Goal: Complete application form: Complete application form

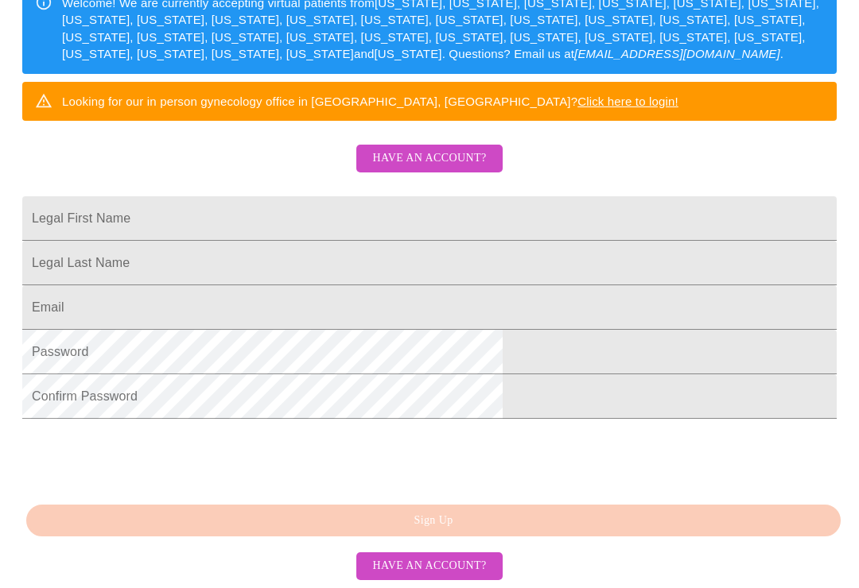
scroll to position [294, 0]
click at [435, 235] on input "Legal First Name" at bounding box center [429, 218] width 814 height 45
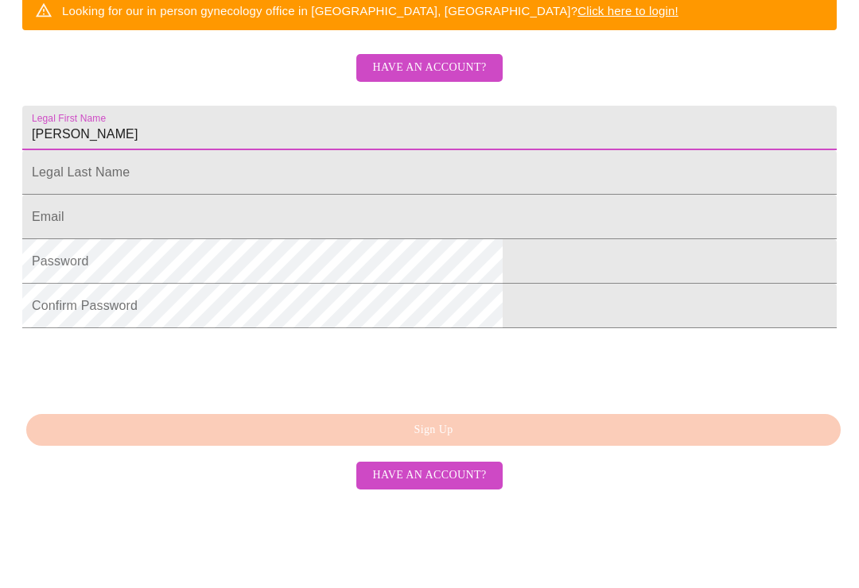
scroll to position [364, 0]
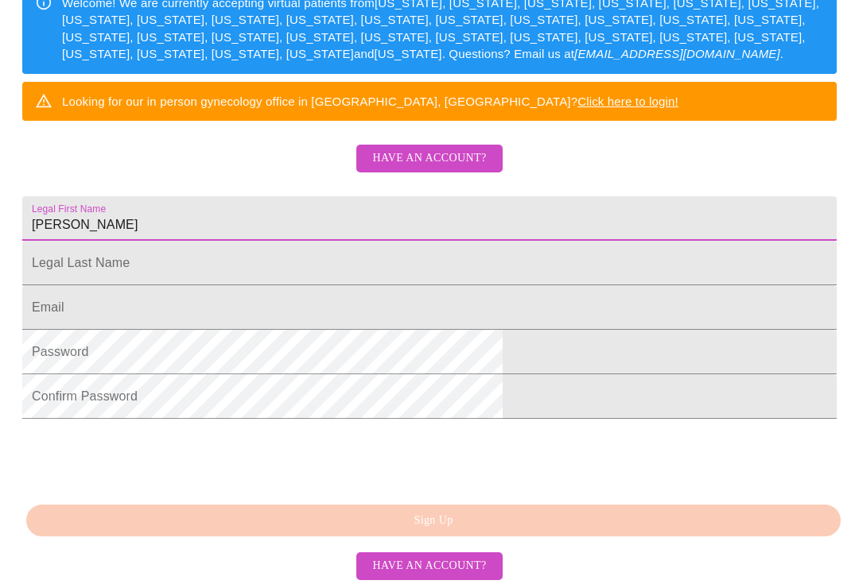
click at [328, 196] on input "[PERSON_NAME]" at bounding box center [429, 218] width 814 height 45
type input "[PERSON_NAME]"
click at [347, 221] on input "Legal First Name" at bounding box center [429, 218] width 814 height 45
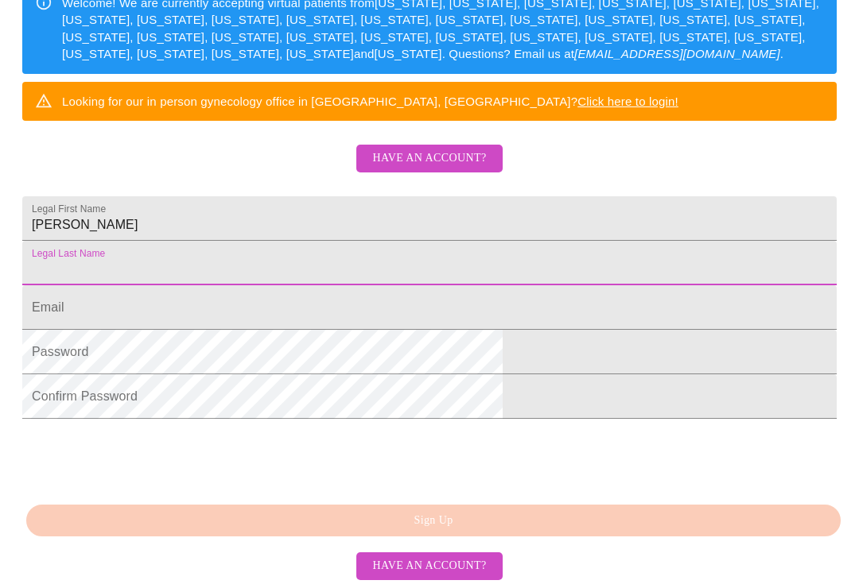
type input "Fitzpatrick"
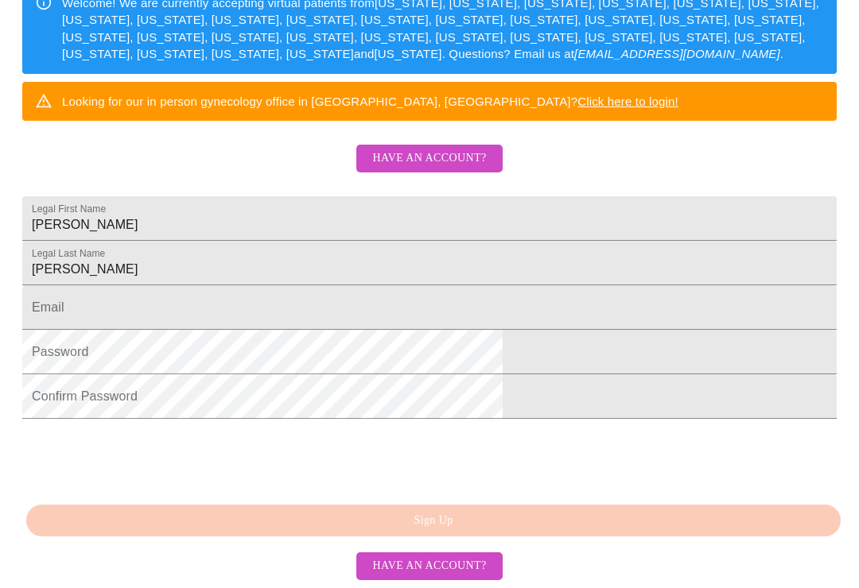
click at [356, 285] on input "Legal First Name" at bounding box center [429, 307] width 814 height 45
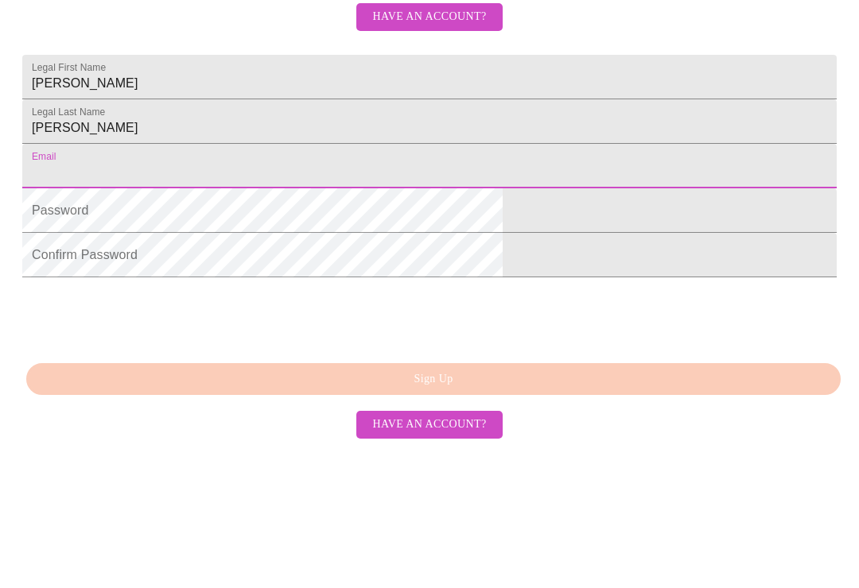
type input "eliza.tomahawk@gmail.com"
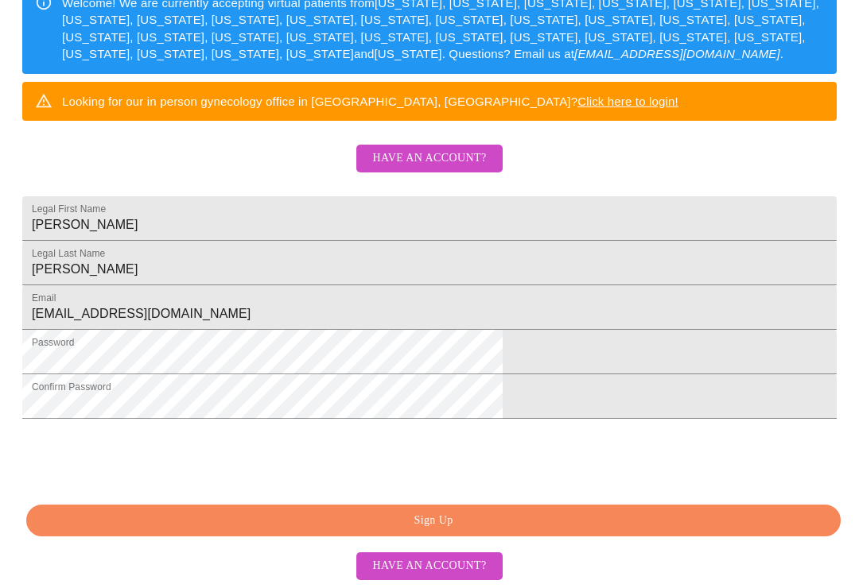
click at [459, 576] on span "Have an account?" at bounding box center [429, 567] width 114 height 20
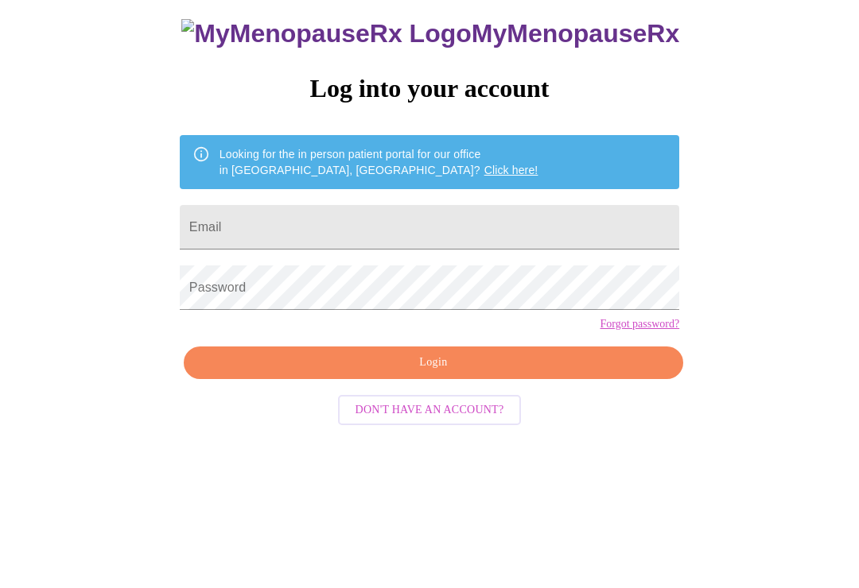
scroll to position [16, 0]
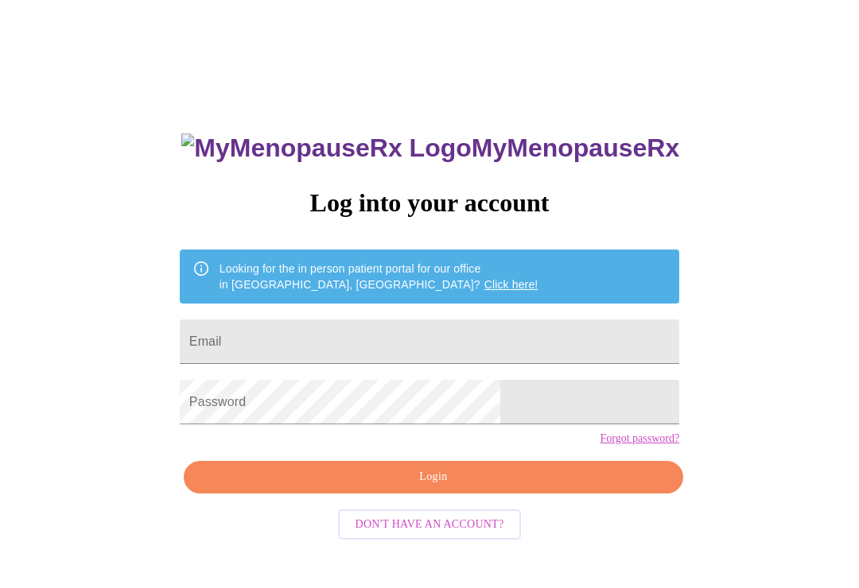
click at [398, 332] on input "Email" at bounding box center [429, 342] width 499 height 45
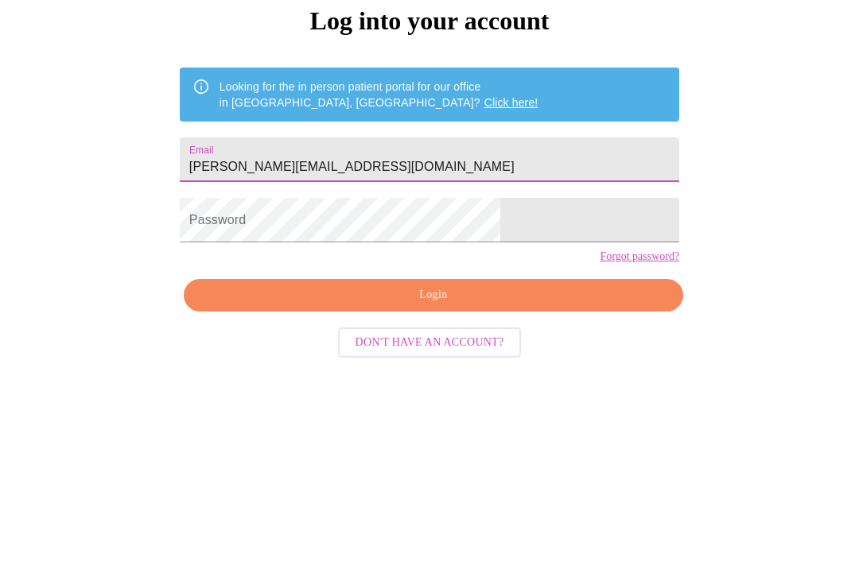
type input "[PERSON_NAME][EMAIL_ADDRESS][DOMAIN_NAME]"
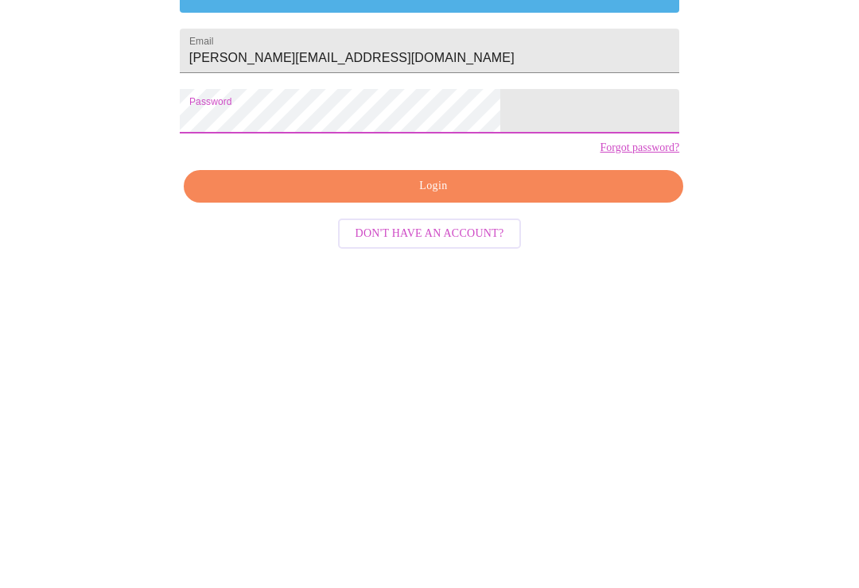
click at [486, 468] on span "Login" at bounding box center [433, 478] width 463 height 20
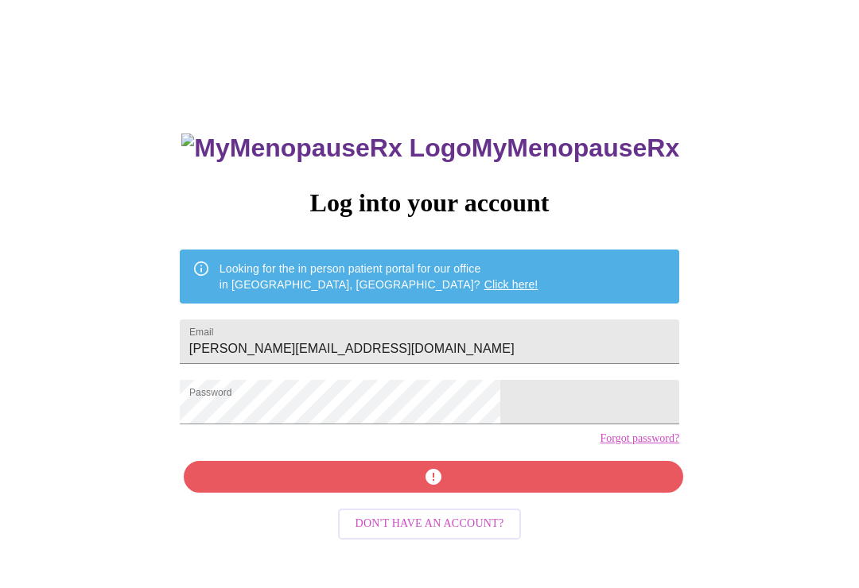
click at [599, 445] on link "Forgot password?" at bounding box center [639, 439] width 80 height 13
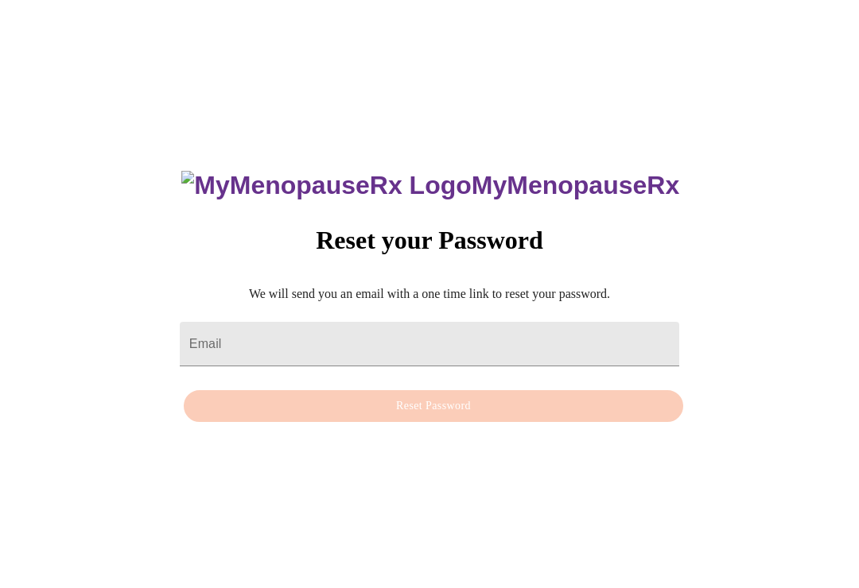
click at [430, 348] on input "Email" at bounding box center [429, 344] width 499 height 45
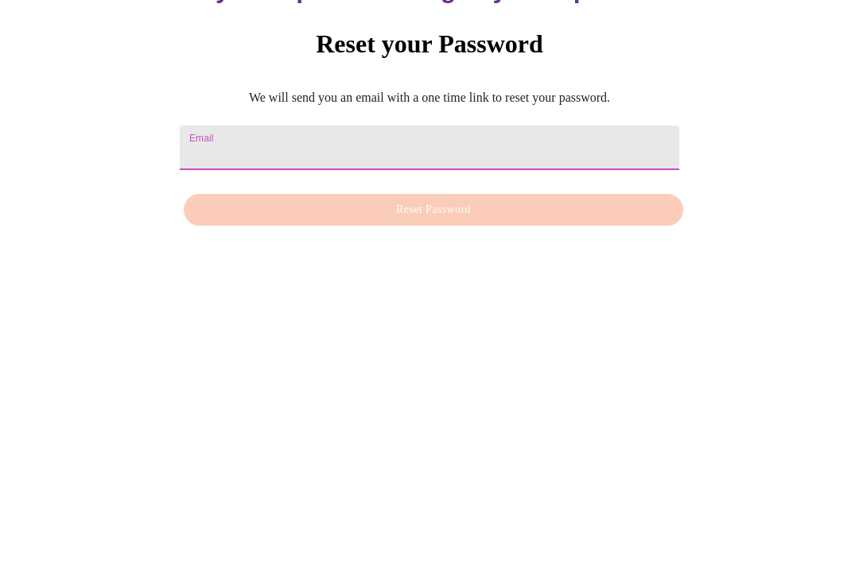
type input "eliza.tomahawk@gmail.com"
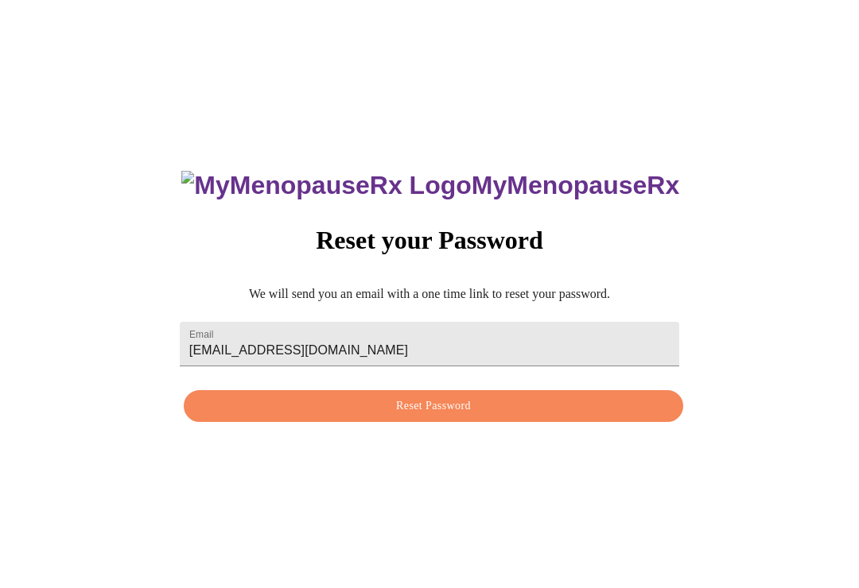
click at [471, 423] on button "Reset Password" at bounding box center [433, 406] width 499 height 33
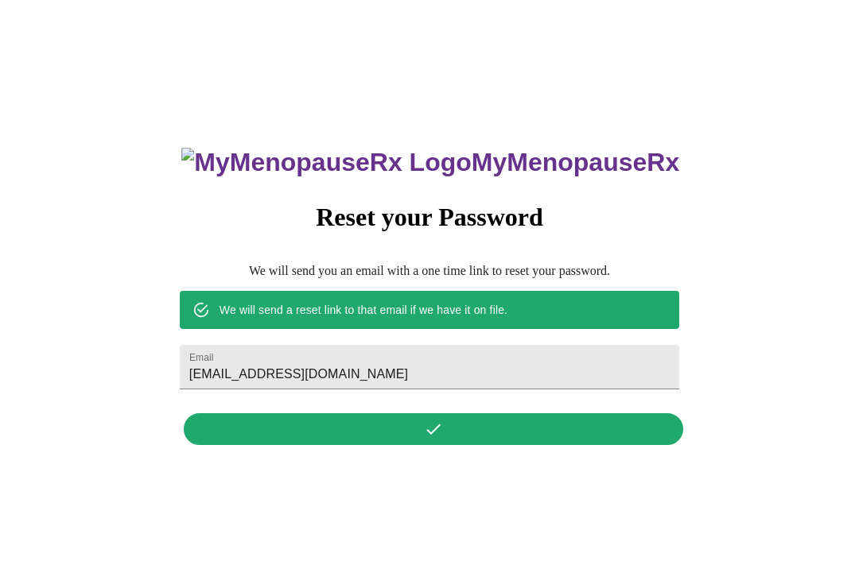
click at [540, 439] on div "MyMenopauseRx Reset your Password We will send you an email with a one time lin…" at bounding box center [429, 287] width 531 height 331
click at [430, 437] on div "MyMenopauseRx Reset your Password We will send you an email with a one time lin…" at bounding box center [429, 287] width 531 height 331
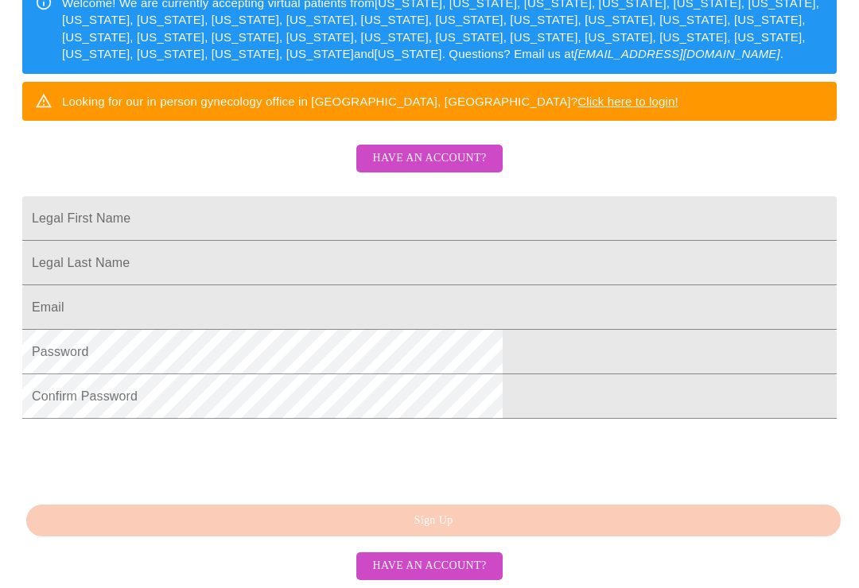
scroll to position [364, 0]
click at [455, 149] on span "Have an account?" at bounding box center [429, 159] width 114 height 20
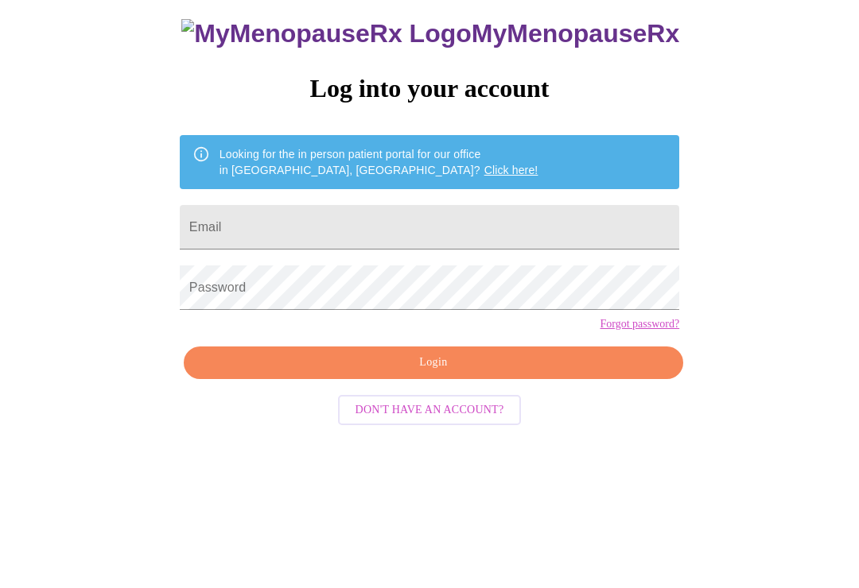
scroll to position [16, 0]
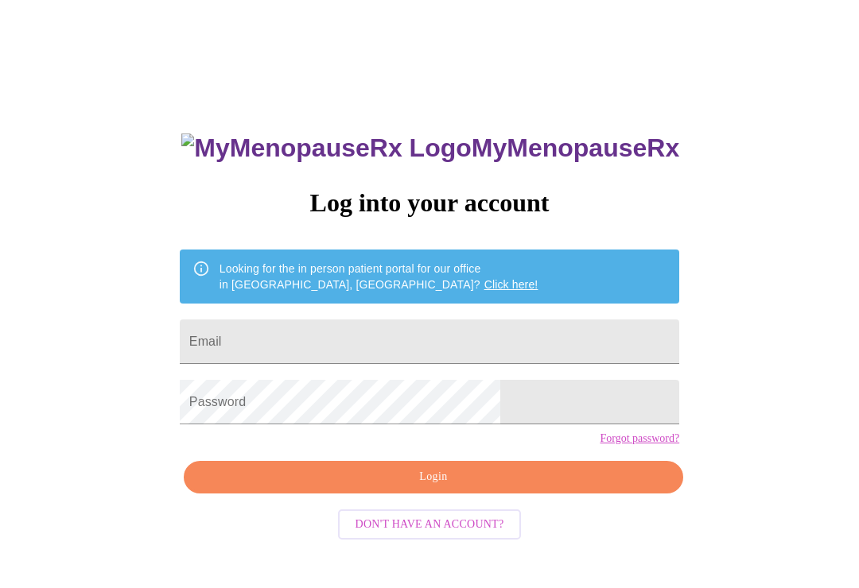
click at [420, 335] on input "Email" at bounding box center [429, 342] width 499 height 45
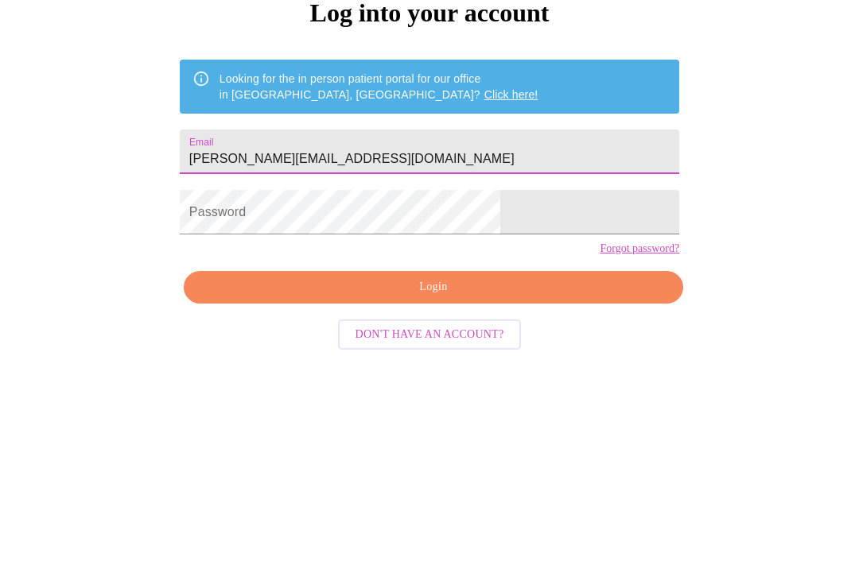
type input "[PERSON_NAME][EMAIL_ADDRESS][DOMAIN_NAME]"
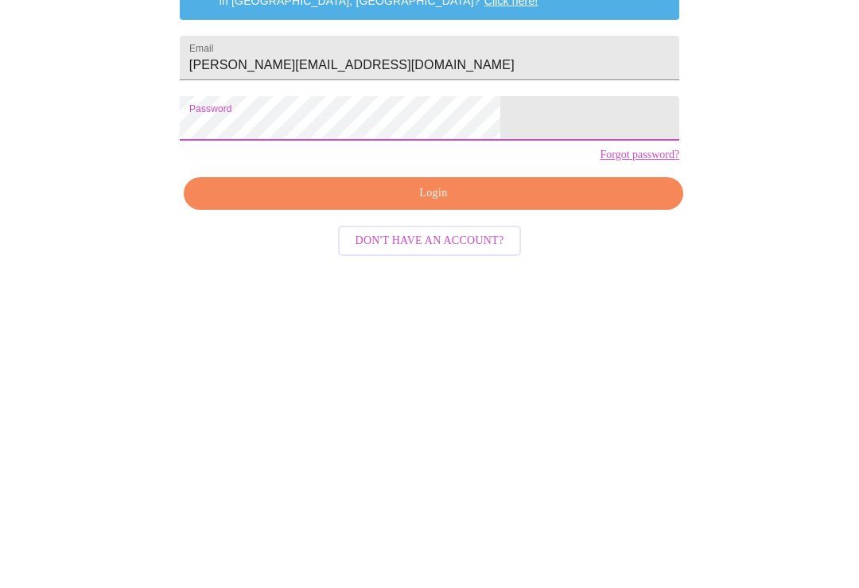
scroll to position [29, 0]
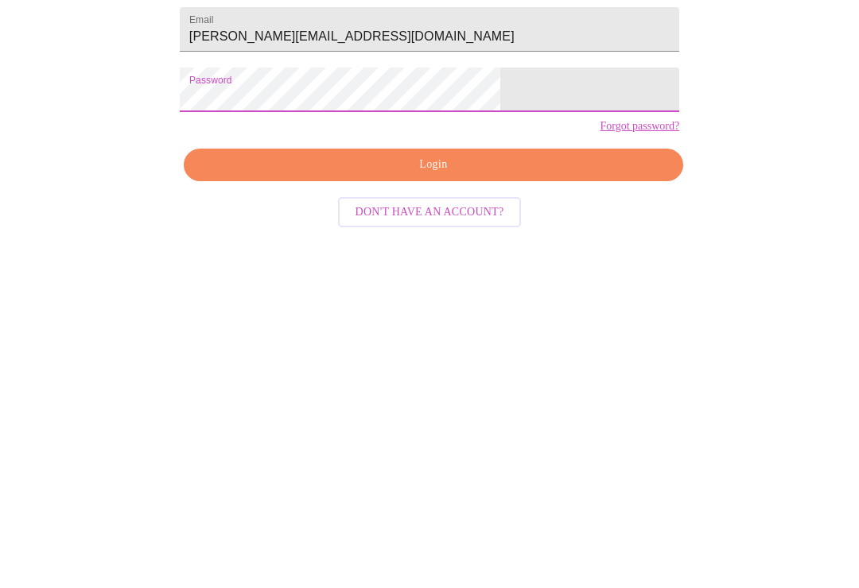
click at [550, 448] on button "Login" at bounding box center [433, 464] width 499 height 33
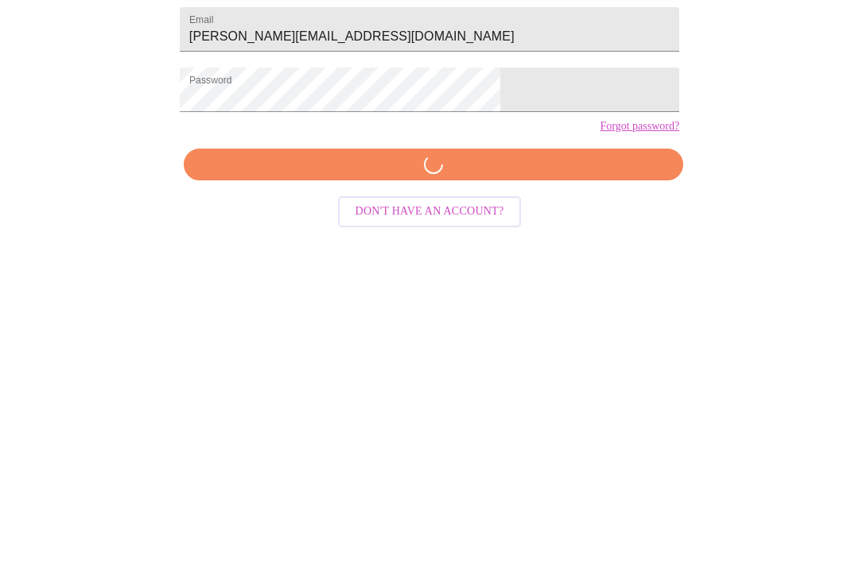
scroll to position [16, 0]
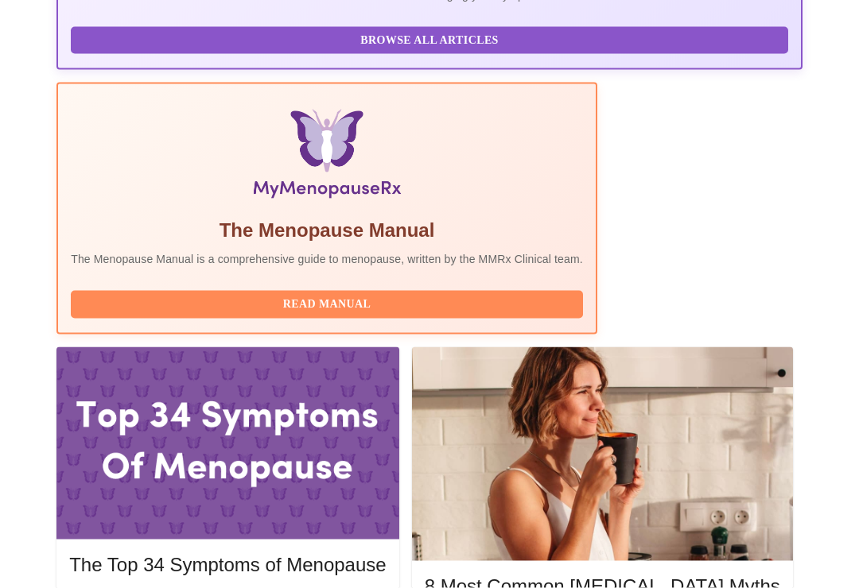
scroll to position [466, 0]
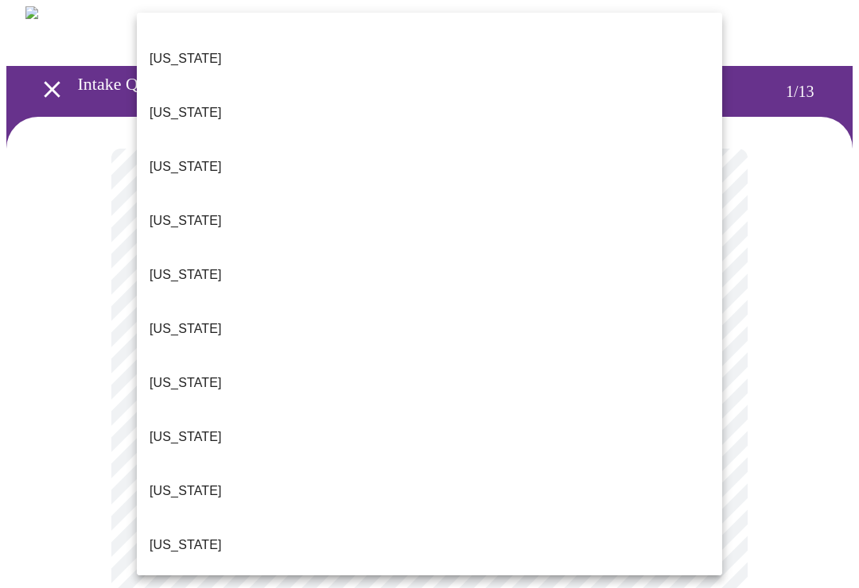
scroll to position [152, 0]
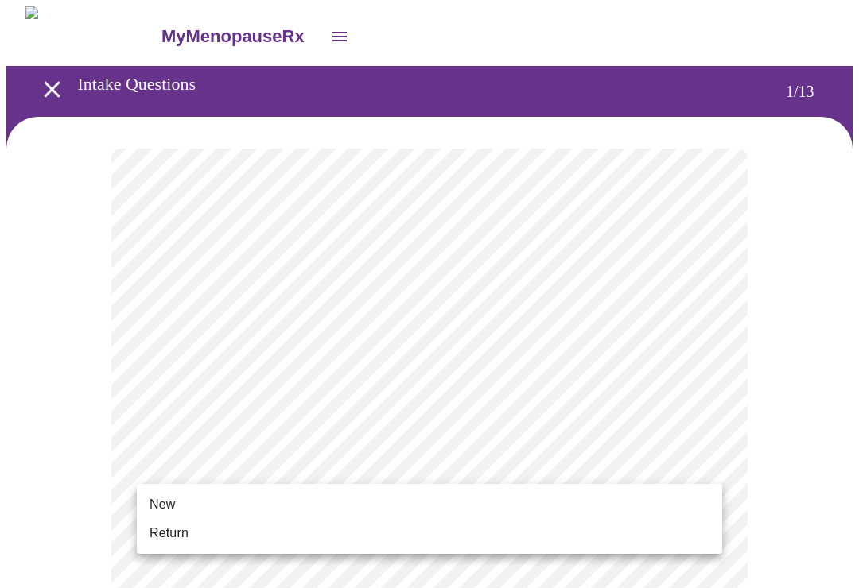
click at [297, 534] on li "Return" at bounding box center [429, 533] width 585 height 29
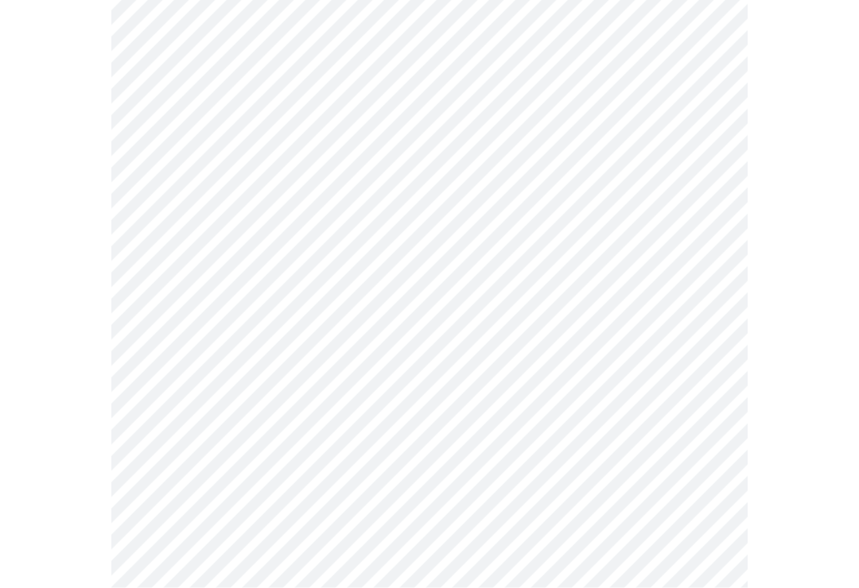
scroll to position [0, 0]
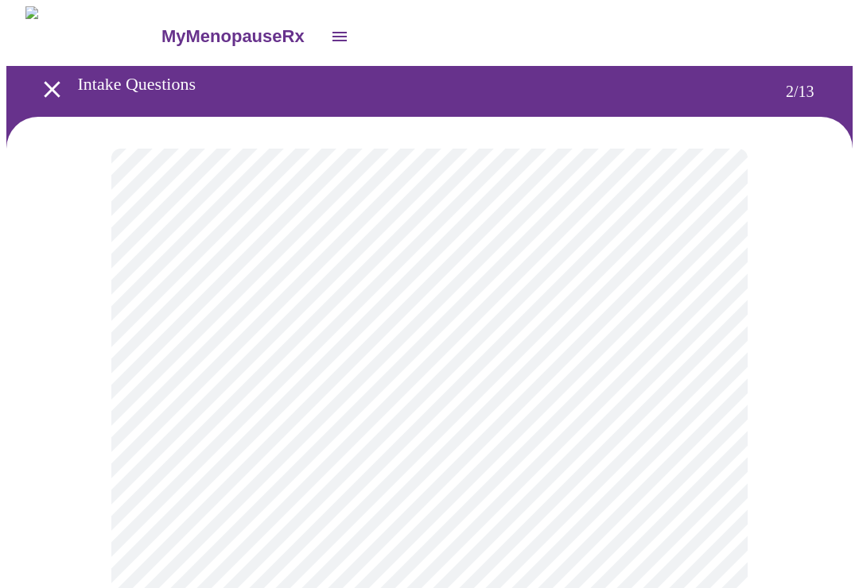
click at [571, 329] on body "MyMenopauseRx Intake Questions 2 / 13" at bounding box center [429, 482] width 846 height 953
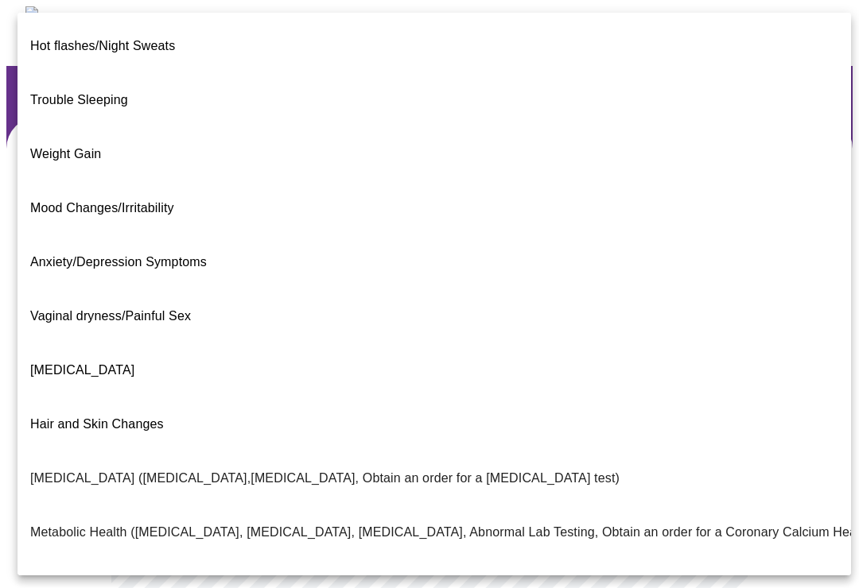
click at [62, 147] on span "Weight Gain" at bounding box center [65, 154] width 71 height 14
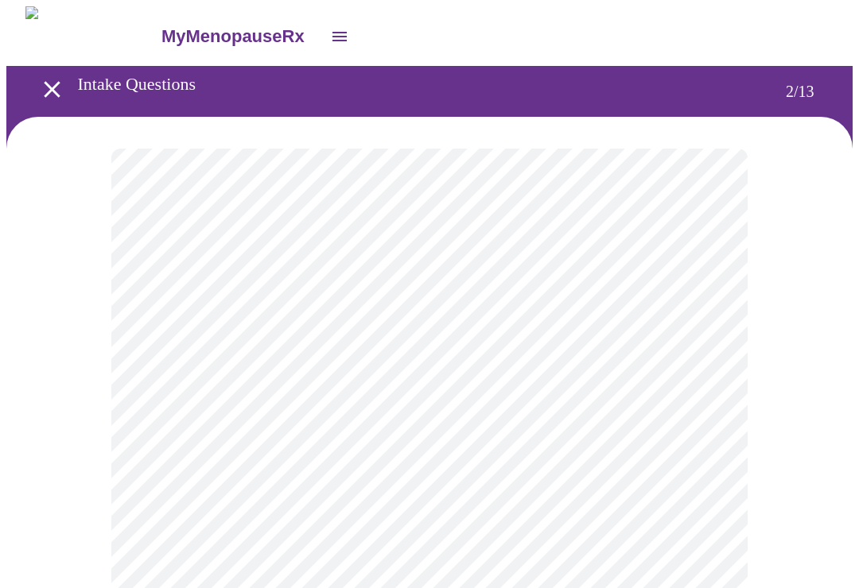
click at [368, 487] on body "MyMenopauseRx Intake Questions 2 / 13" at bounding box center [429, 478] width 846 height 945
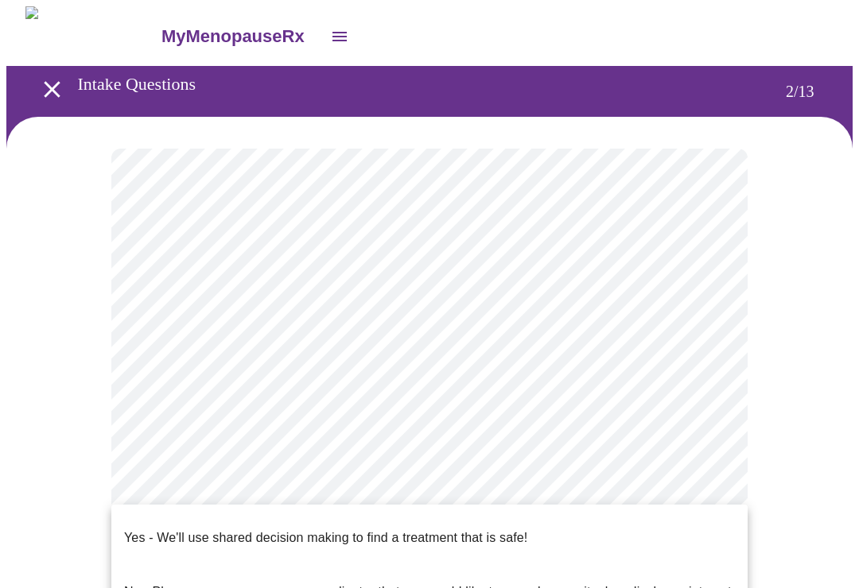
click at [371, 529] on p "Yes - We'll use shared decision making to find a treatment that is safe!" at bounding box center [325, 538] width 403 height 19
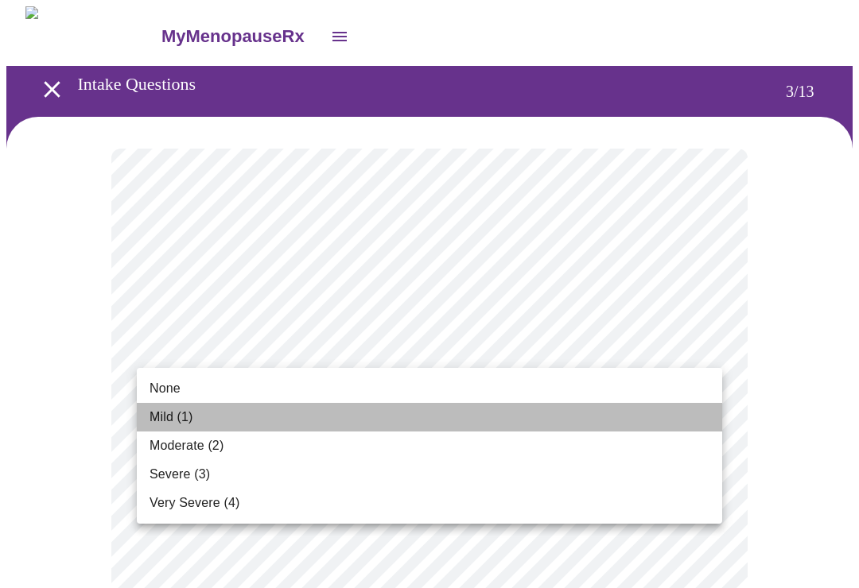
click at [190, 419] on span "Mild (1)" at bounding box center [171, 417] width 44 height 19
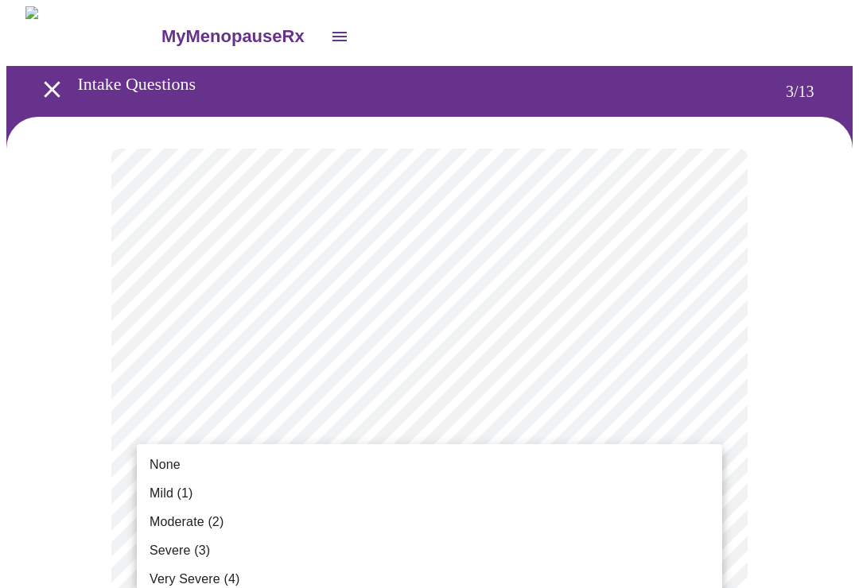
click at [177, 466] on span "None" at bounding box center [164, 465] width 31 height 19
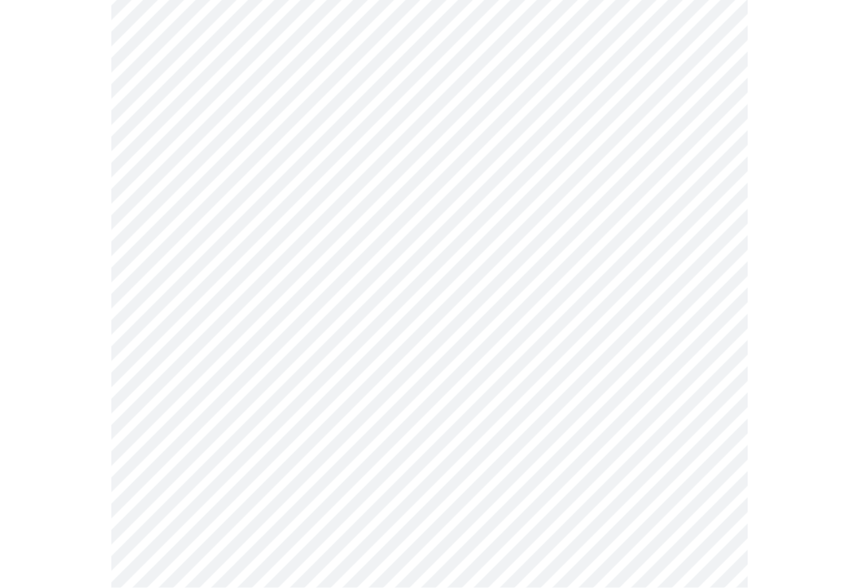
scroll to position [180, 0]
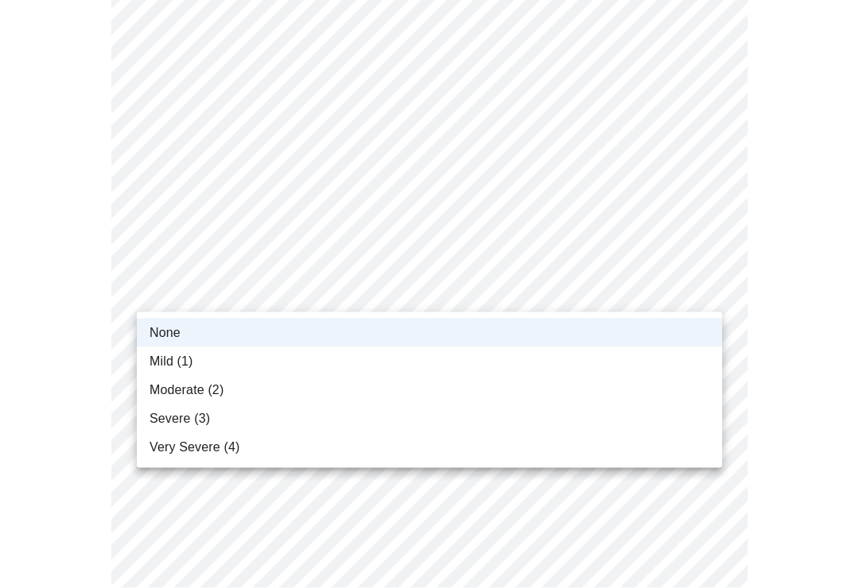
scroll to position [181, 0]
click at [200, 356] on li "Mild (1)" at bounding box center [429, 361] width 585 height 29
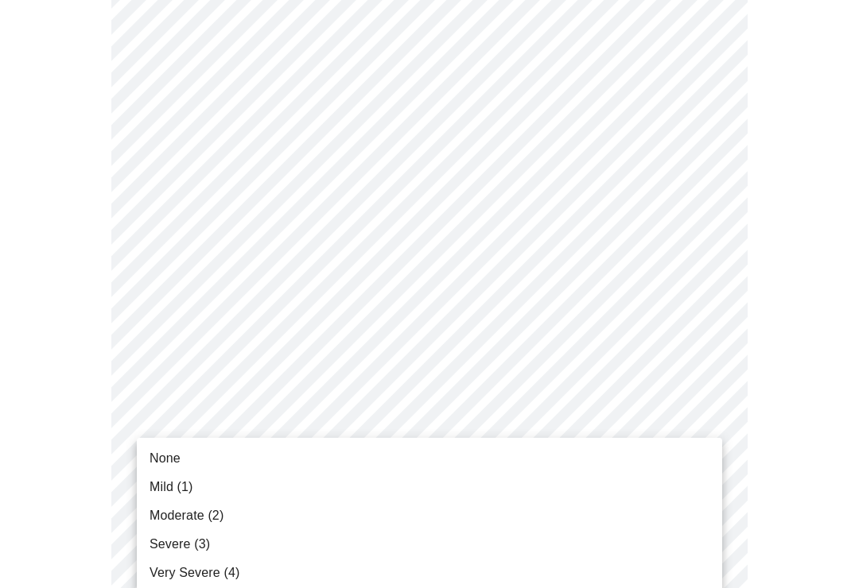
click at [229, 512] on li "Moderate (2)" at bounding box center [429, 516] width 585 height 29
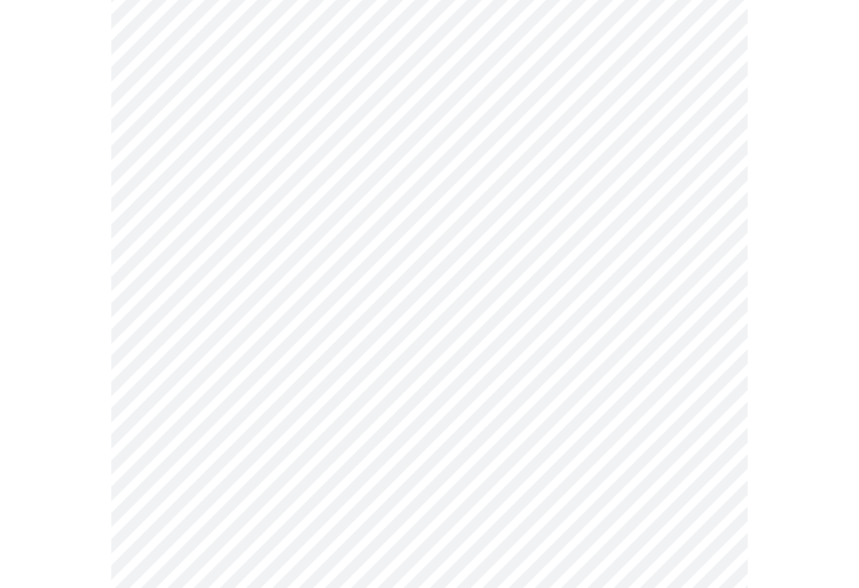
scroll to position [266, 0]
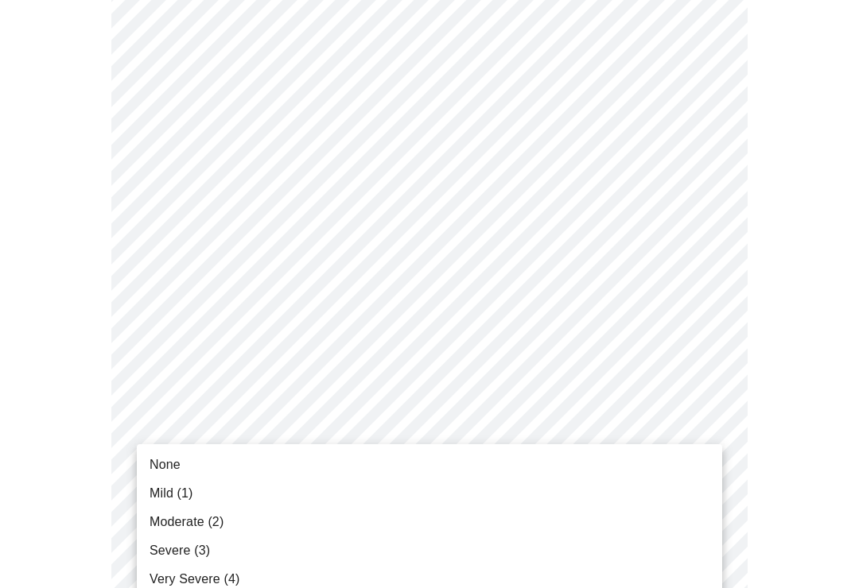
click at [202, 469] on li "None" at bounding box center [429, 465] width 585 height 29
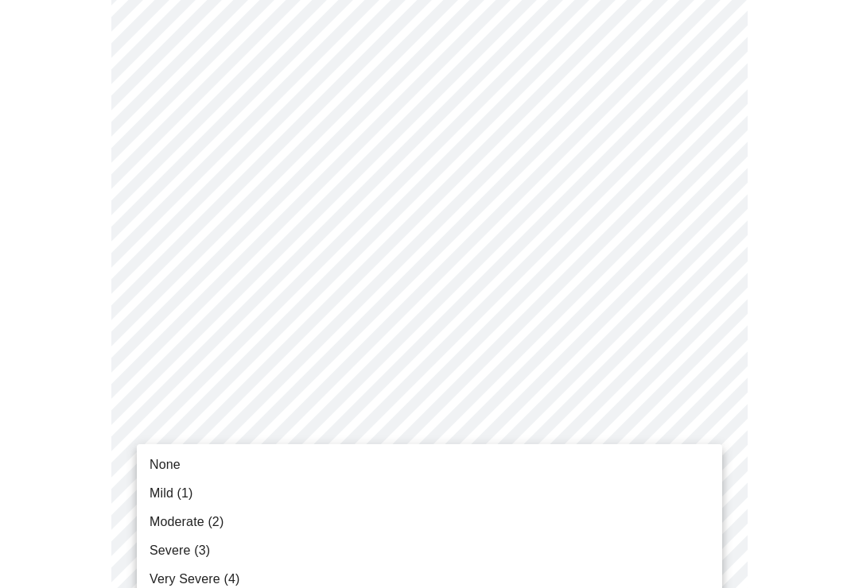
click at [199, 490] on li "Mild (1)" at bounding box center [429, 493] width 585 height 29
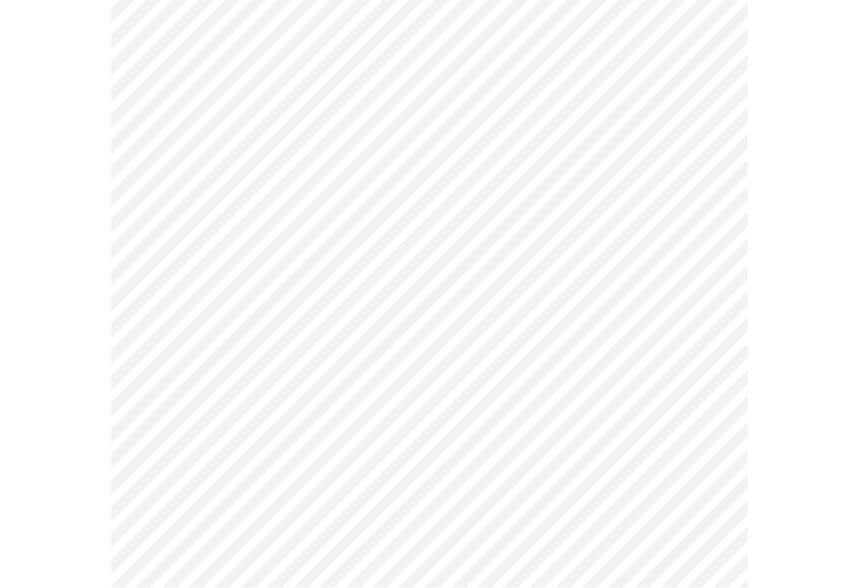
scroll to position [614, 0]
click at [515, 329] on body "MyMenopauseRx Intake Questions 3 / 13" at bounding box center [429, 392] width 846 height 1999
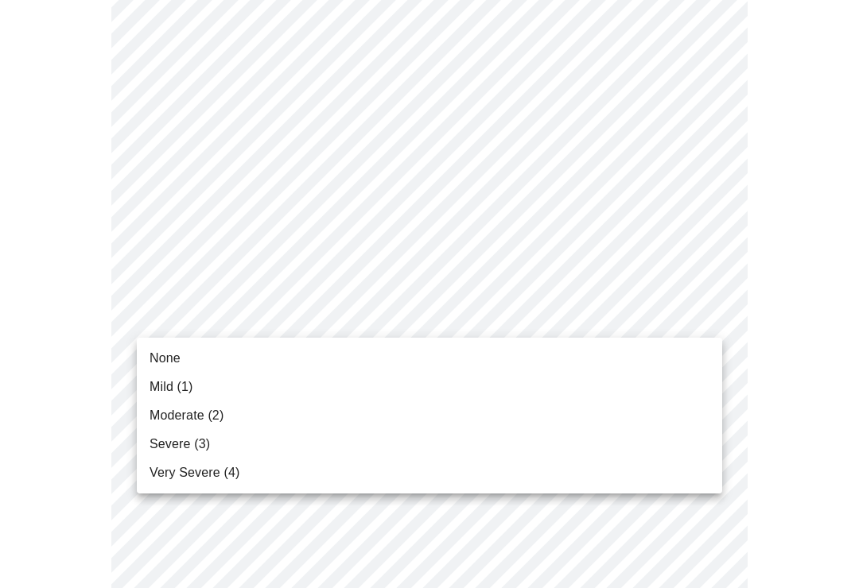
click at [375, 363] on li "None" at bounding box center [429, 358] width 585 height 29
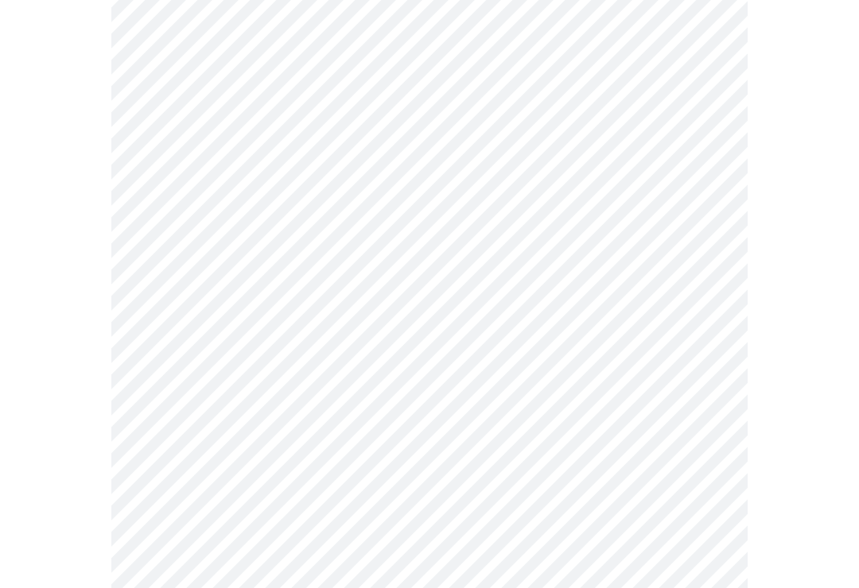
click at [520, 442] on body "MyMenopauseRx Intake Questions 3 / 13" at bounding box center [429, 381] width 846 height 1977
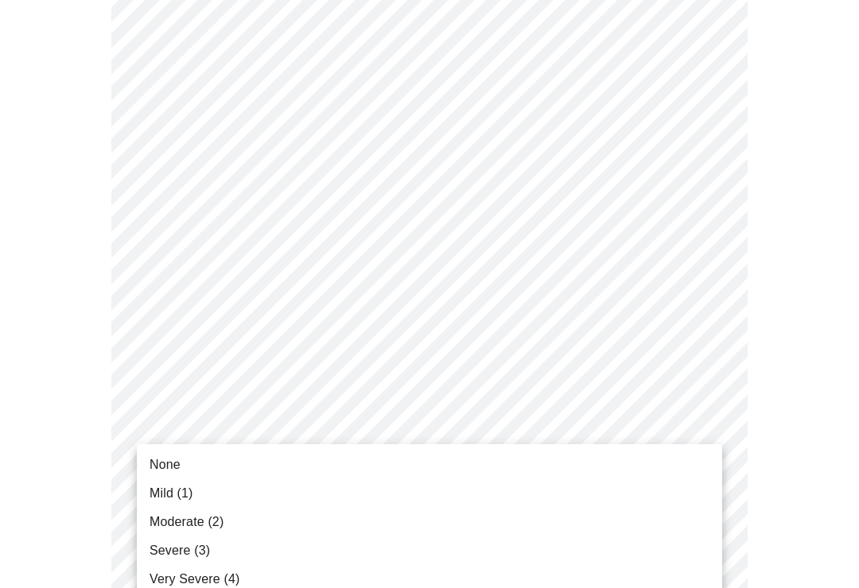
click at [188, 491] on span "Mild (1)" at bounding box center [171, 493] width 44 height 19
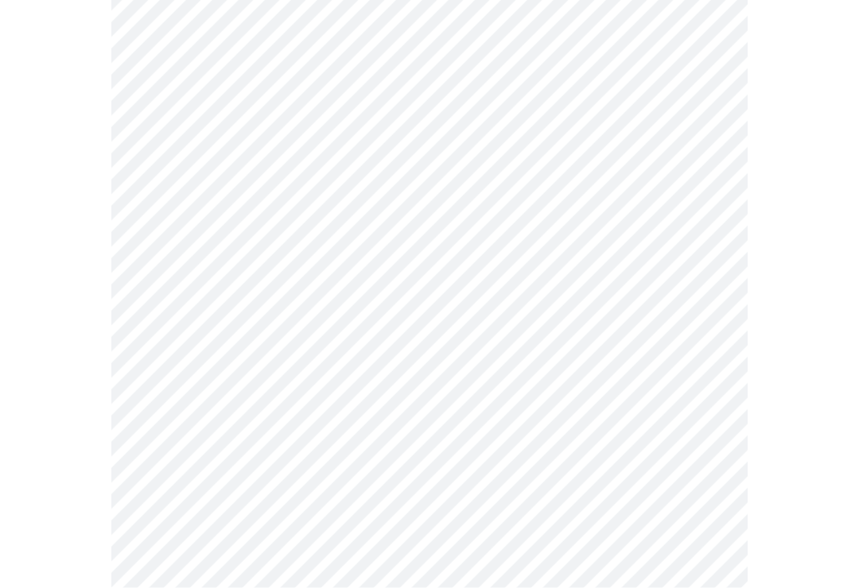
click at [503, 347] on body "MyMenopauseRx Intake Questions 3 / 13" at bounding box center [429, 150] width 846 height 1956
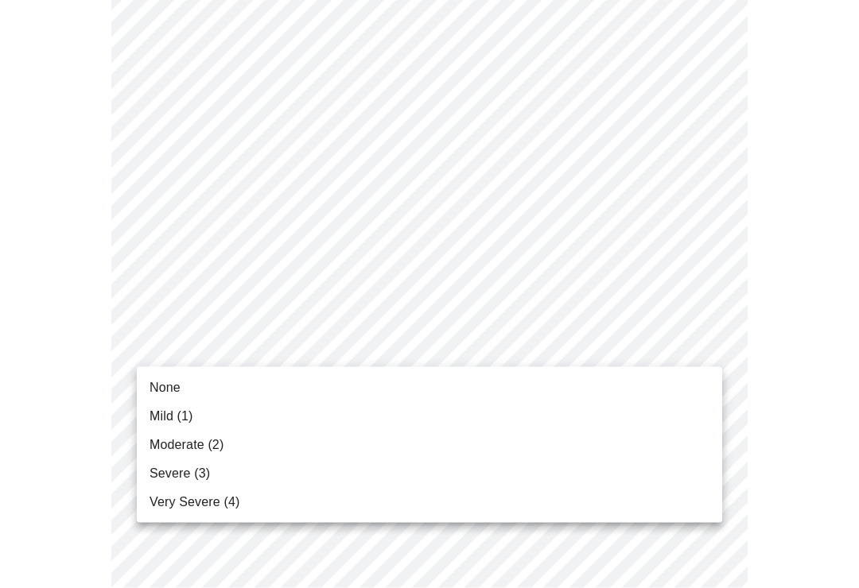
scroll to position [836, 0]
click at [200, 417] on li "Mild (1)" at bounding box center [429, 416] width 585 height 29
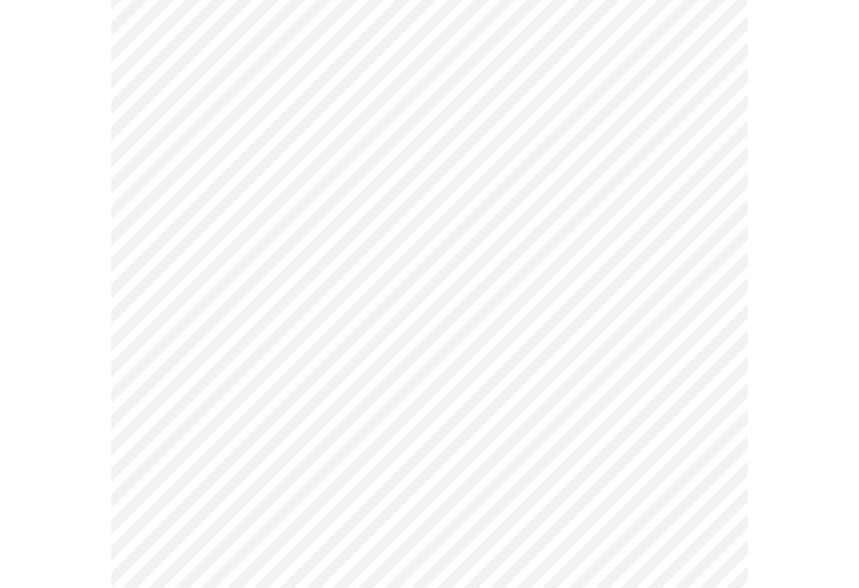
click at [425, 479] on body "MyMenopauseRx Intake Questions 3 / 13" at bounding box center [429, 138] width 846 height 1934
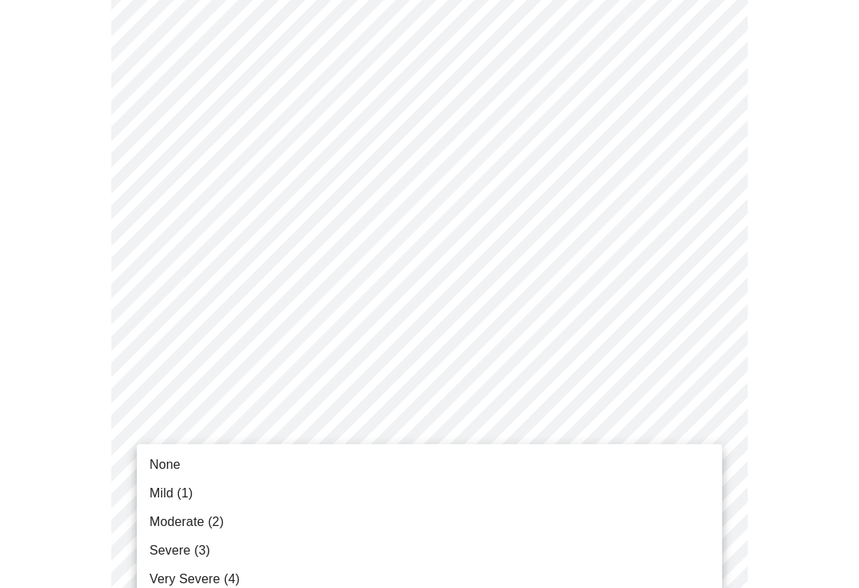
click at [215, 463] on li "None" at bounding box center [429, 465] width 585 height 29
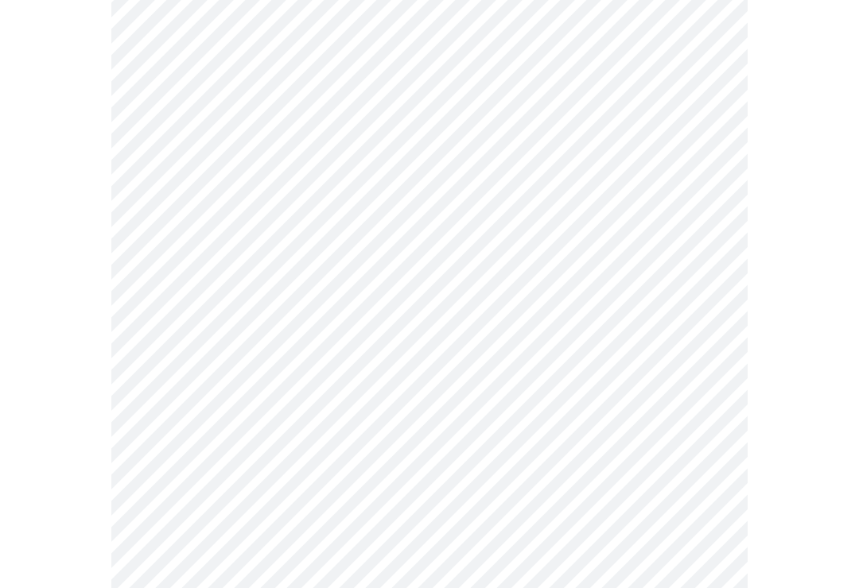
scroll to position [1098, 0]
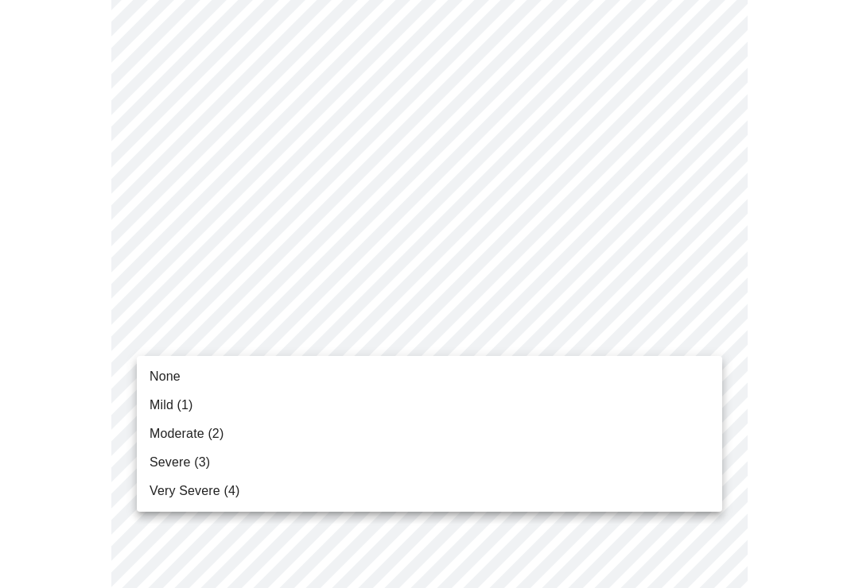
click at [225, 409] on li "Mild (1)" at bounding box center [429, 405] width 585 height 29
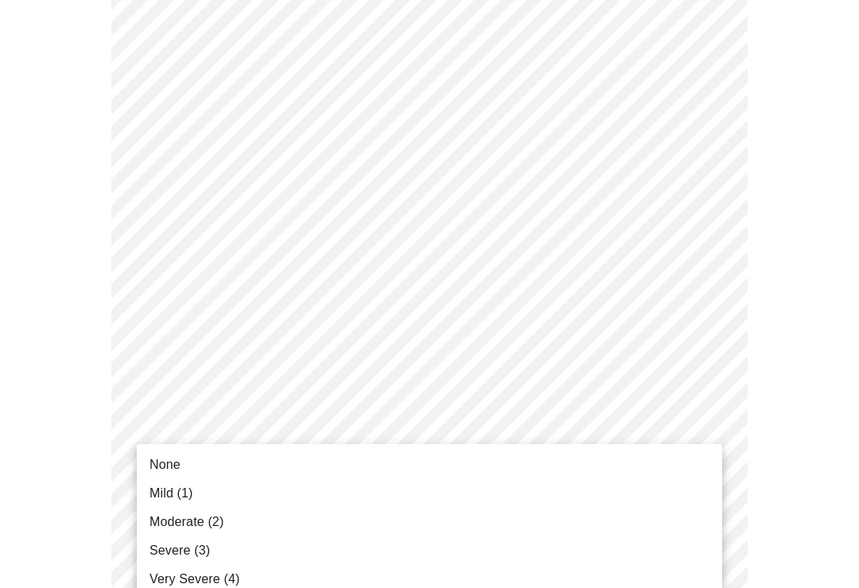
click at [240, 470] on li "None" at bounding box center [429, 465] width 585 height 29
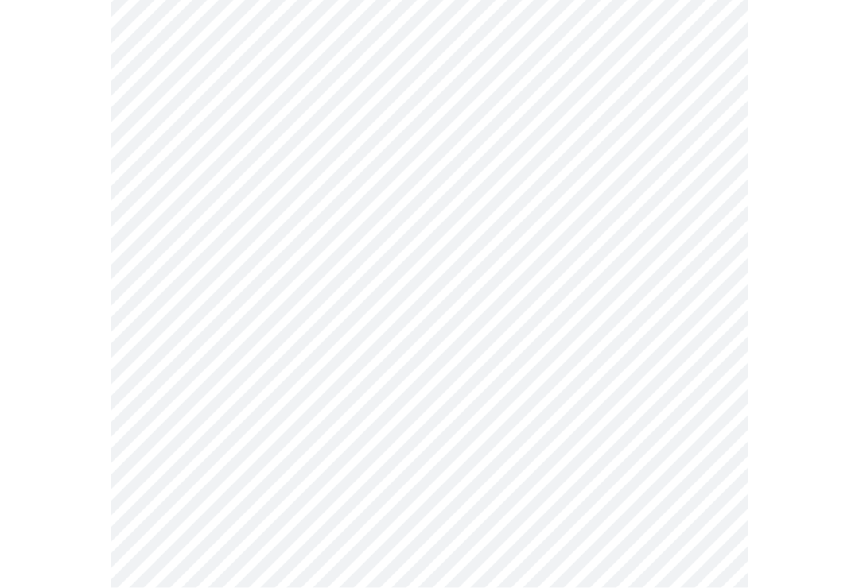
scroll to position [462, 0]
click at [525, 450] on body "MyMenopauseRx Intake Questions 4 / 13" at bounding box center [429, 294] width 846 height 1501
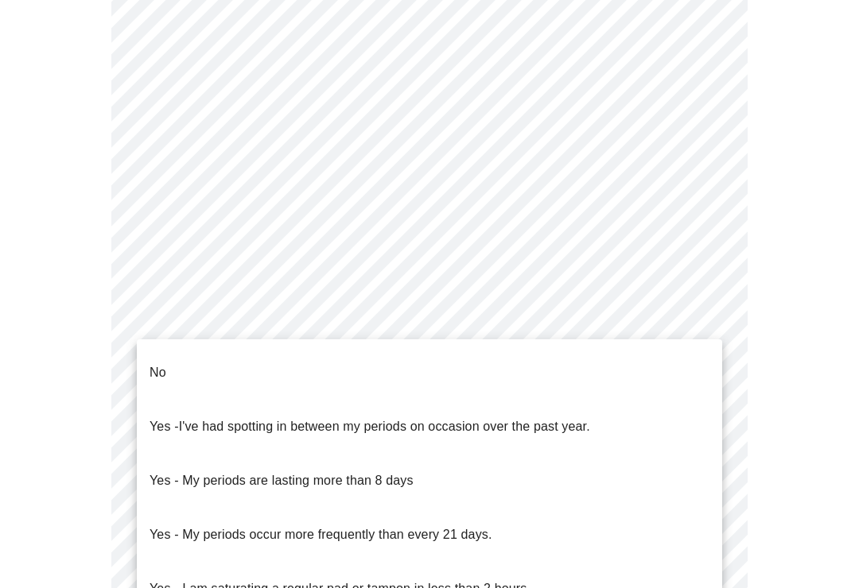
click at [548, 420] on span "I've had spotting in between my periods on occasion over the past year." at bounding box center [384, 427] width 411 height 14
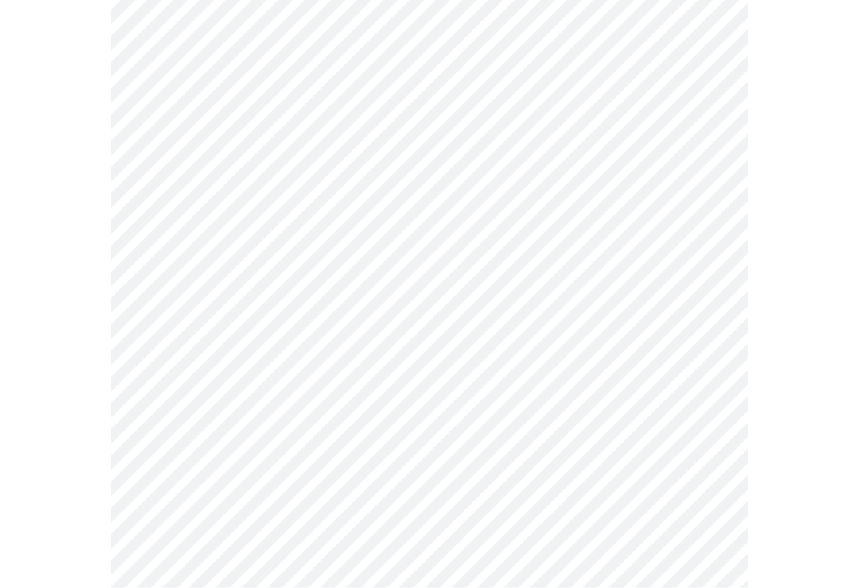
scroll to position [537, 0]
click at [461, 486] on body "MyMenopauseRx Intake Questions 4 / 13" at bounding box center [429, 215] width 846 height 1492
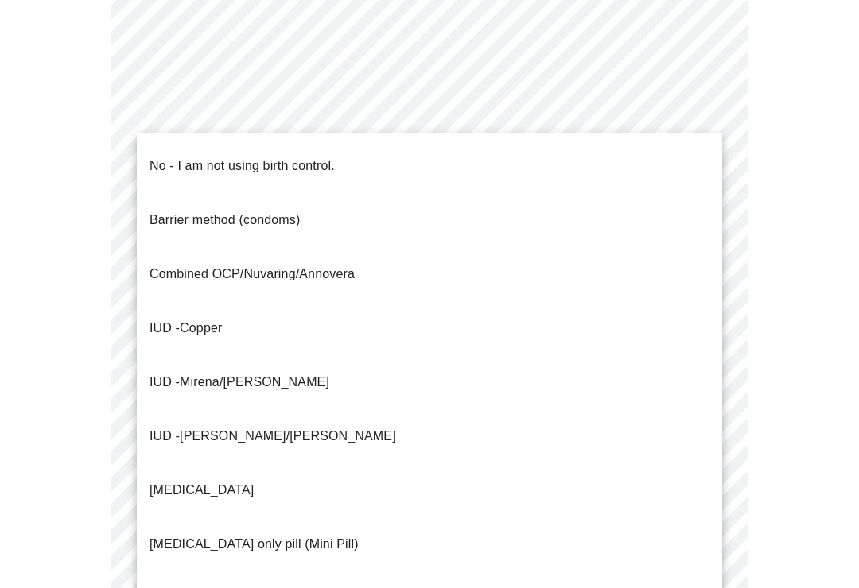
click at [277, 355] on li "IUD - Mirena/[PERSON_NAME]" at bounding box center [429, 382] width 585 height 54
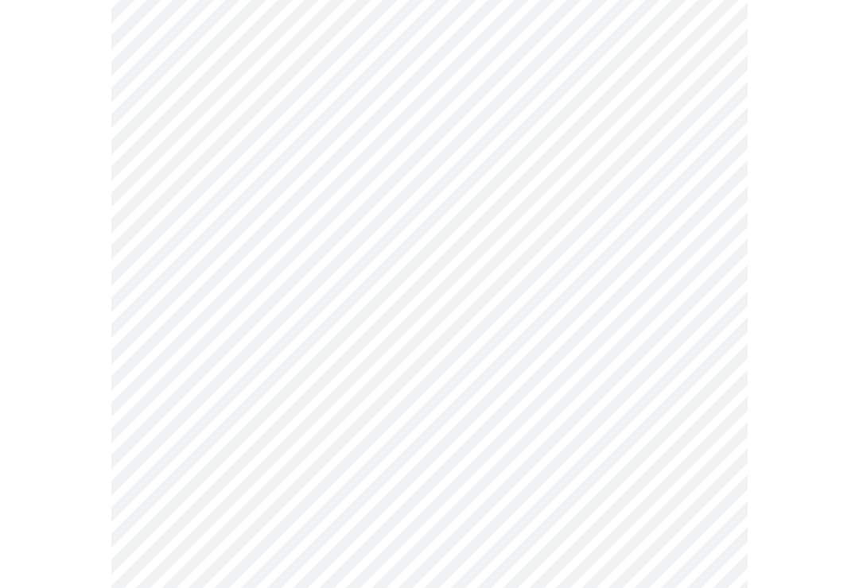
scroll to position [673, 0]
click at [529, 460] on body "MyMenopauseRx Intake Questions 4 / 13" at bounding box center [429, 75] width 846 height 1484
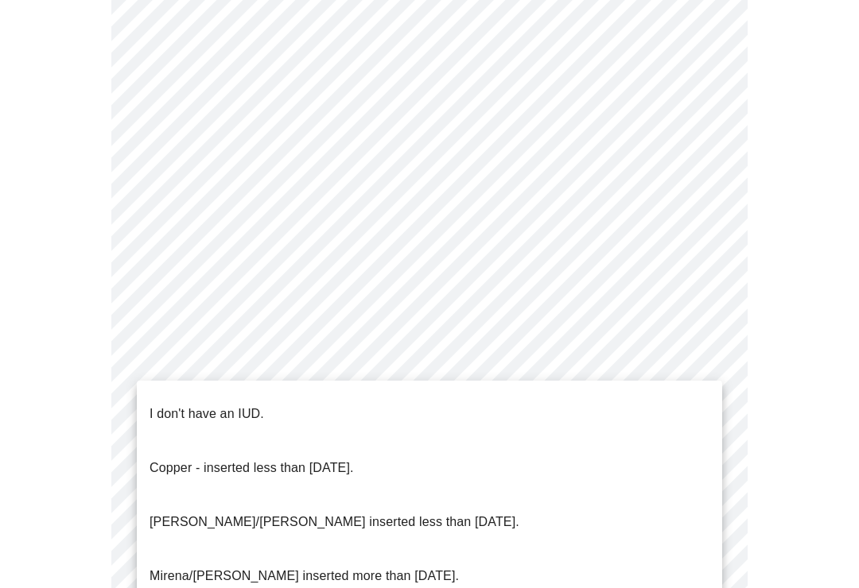
click at [385, 567] on p "Mirena/[PERSON_NAME] inserted more than [DATE]." at bounding box center [303, 576] width 309 height 19
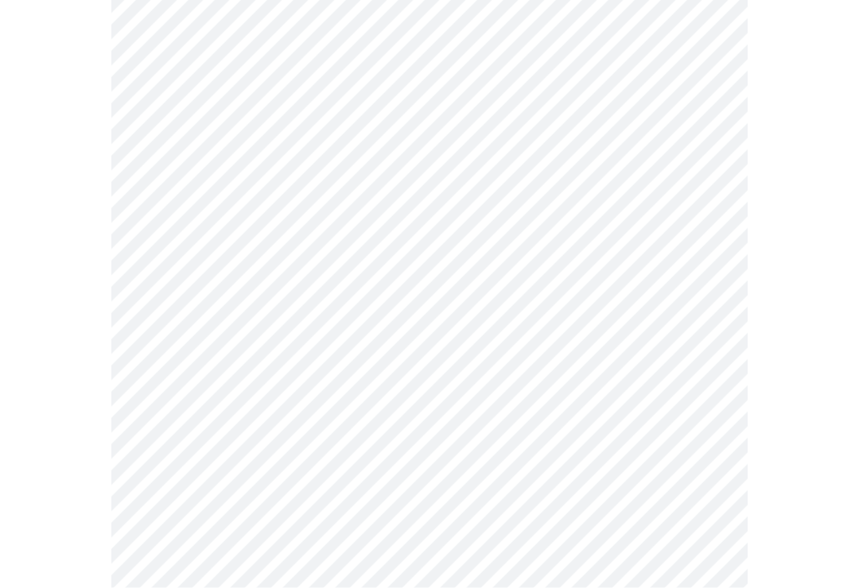
scroll to position [758, 0]
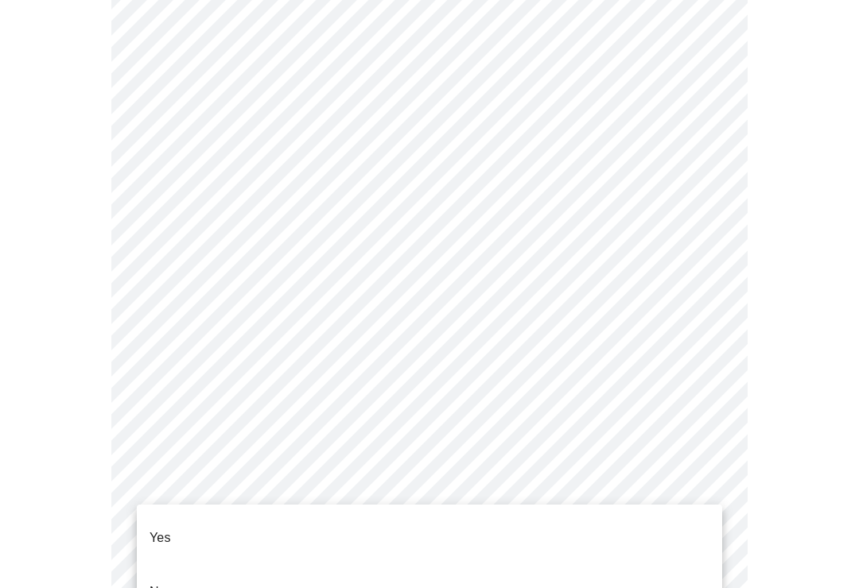
click at [300, 531] on li "Yes" at bounding box center [429, 538] width 585 height 54
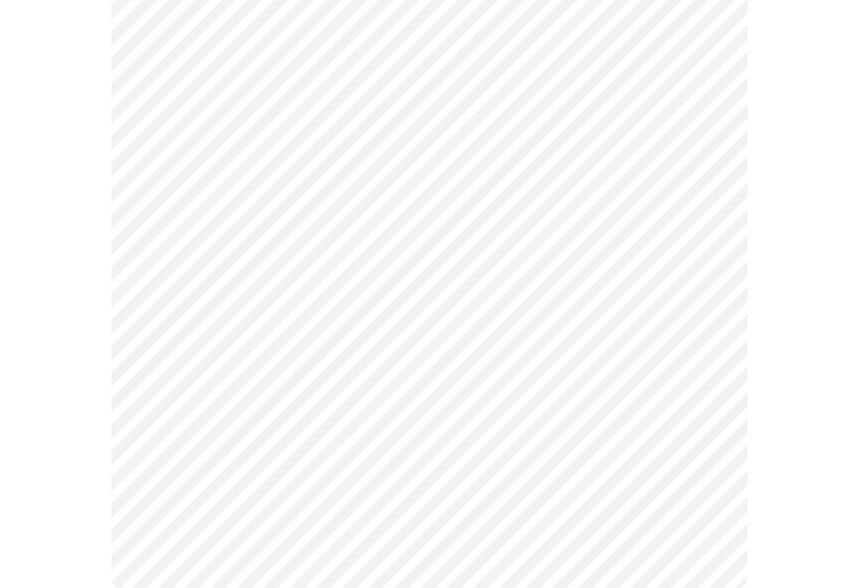
scroll to position [0, 0]
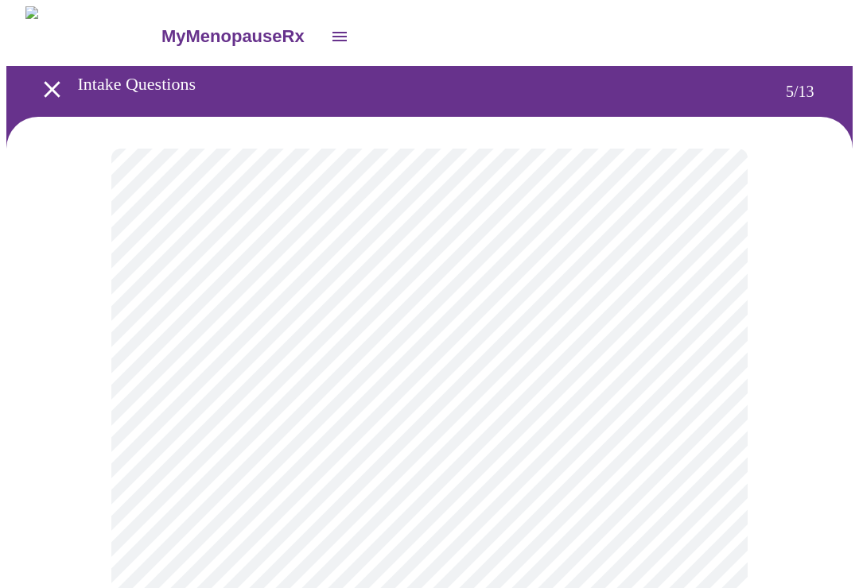
click at [680, 424] on body "MyMenopauseRx Intake Questions 5 / 13" at bounding box center [429, 519] width 846 height 1027
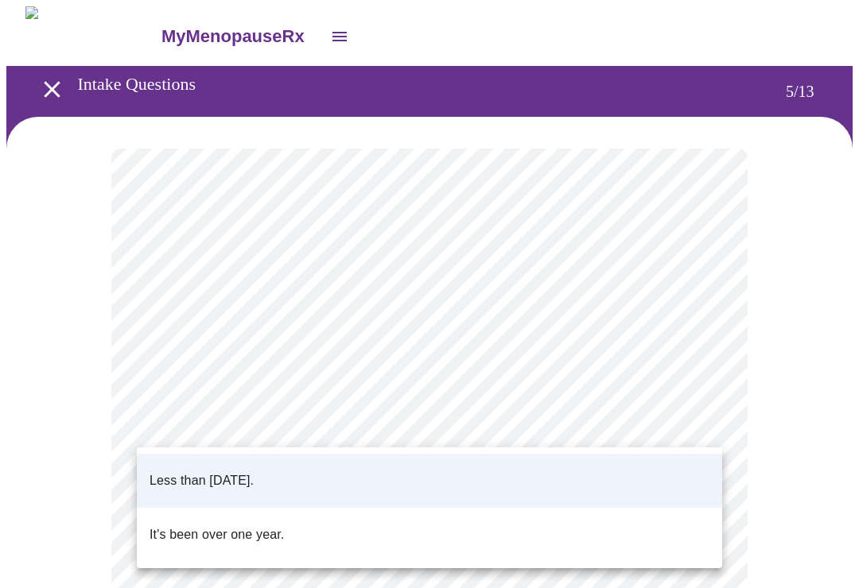
click at [627, 417] on div at bounding box center [429, 294] width 859 height 588
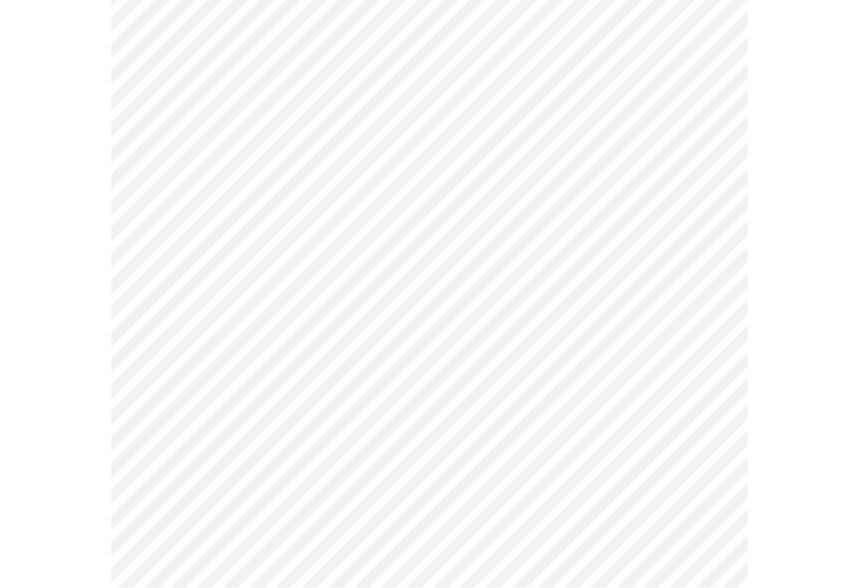
scroll to position [3993, 0]
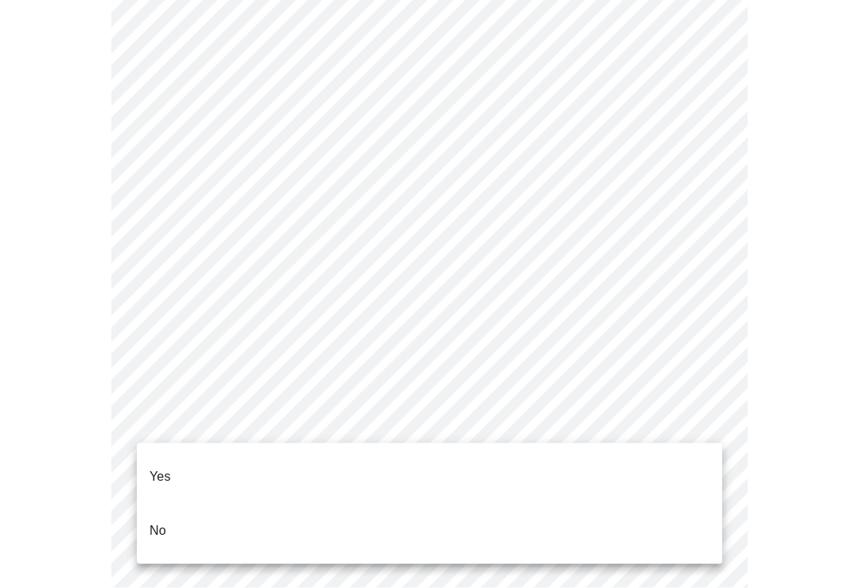
scroll to position [3994, 0]
click at [239, 514] on li "No" at bounding box center [429, 531] width 585 height 54
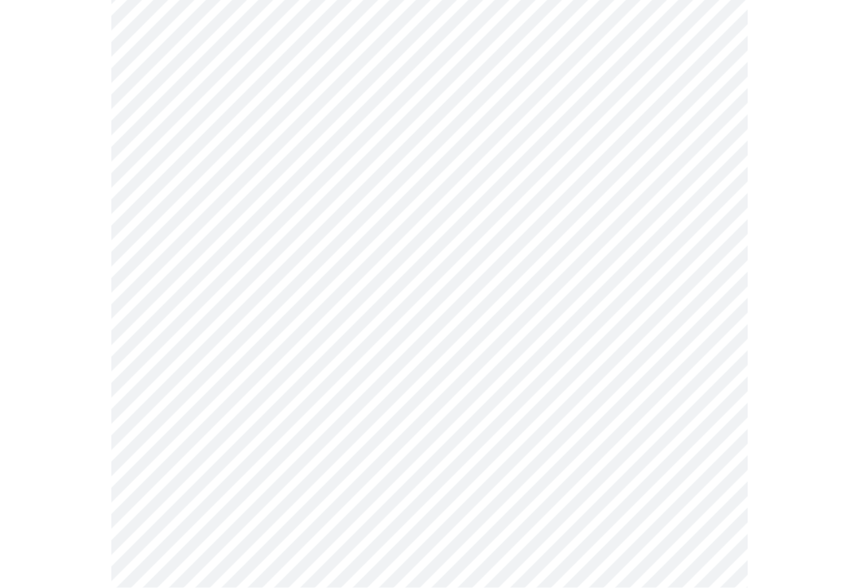
scroll to position [1268, 0]
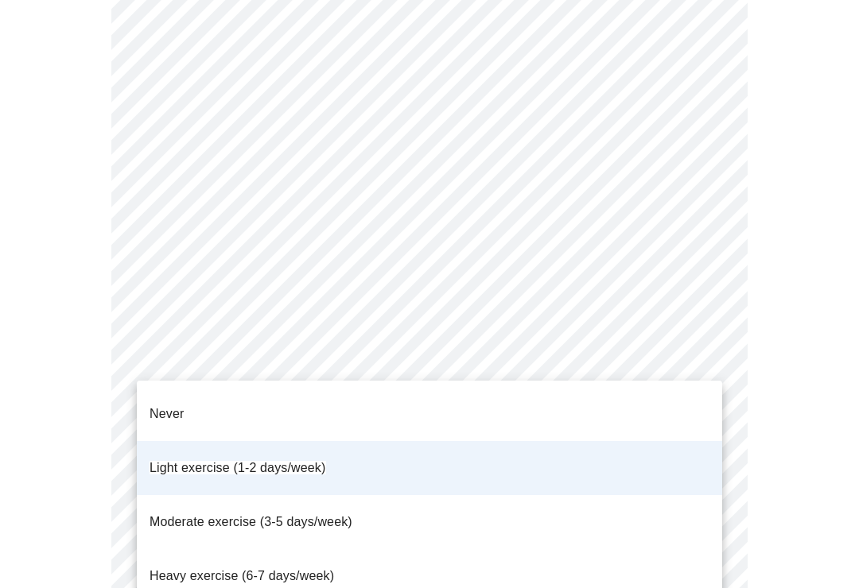
click at [387, 495] on li "Moderate exercise (3-5 days/week)" at bounding box center [429, 522] width 585 height 54
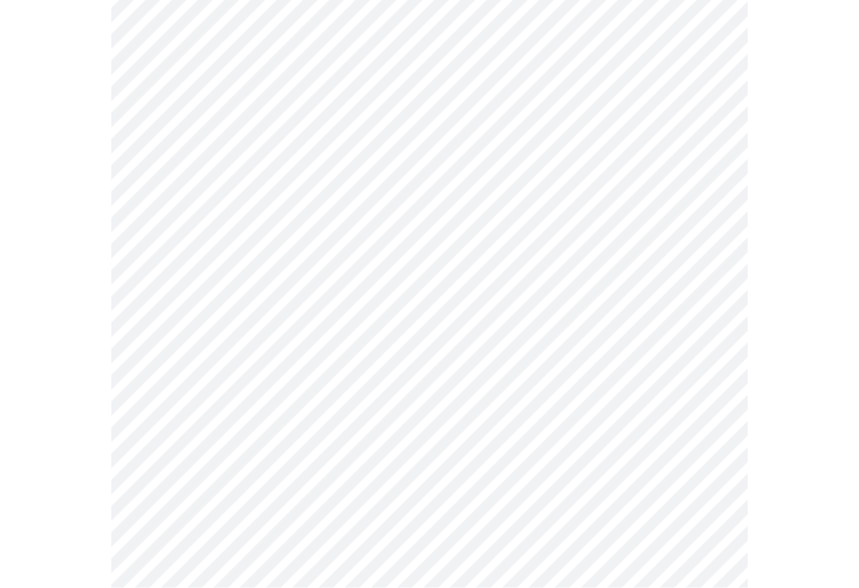
scroll to position [1375, 0]
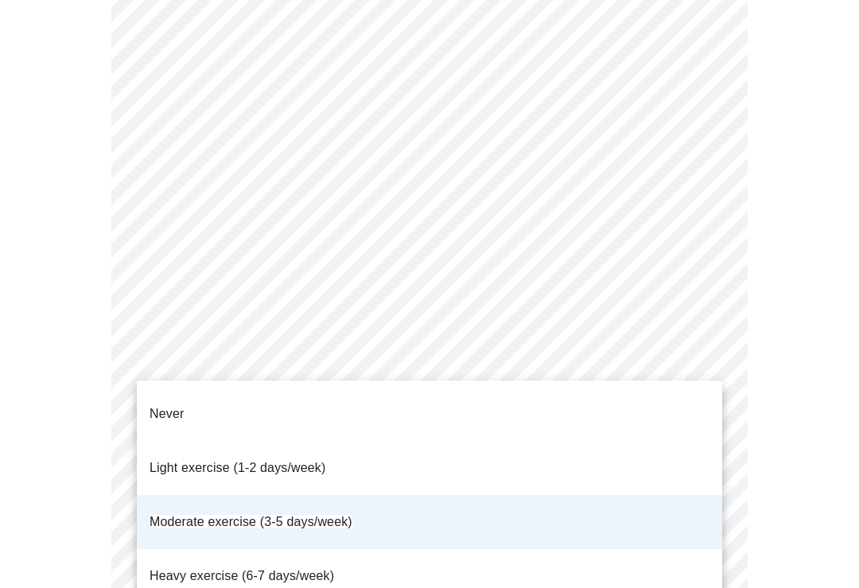
click at [378, 446] on li "Light exercise (1-2 days/week)" at bounding box center [429, 468] width 585 height 54
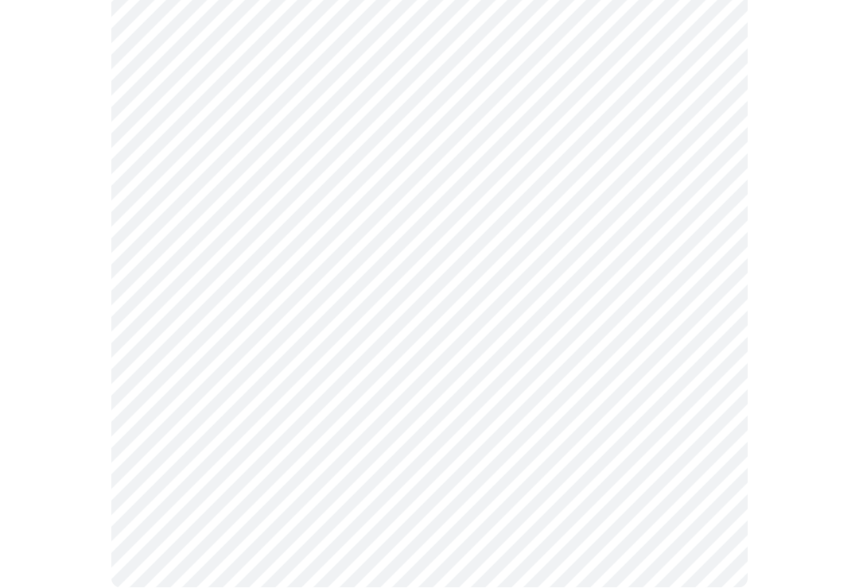
scroll to position [672, 0]
